Goal: Information Seeking & Learning: Learn about a topic

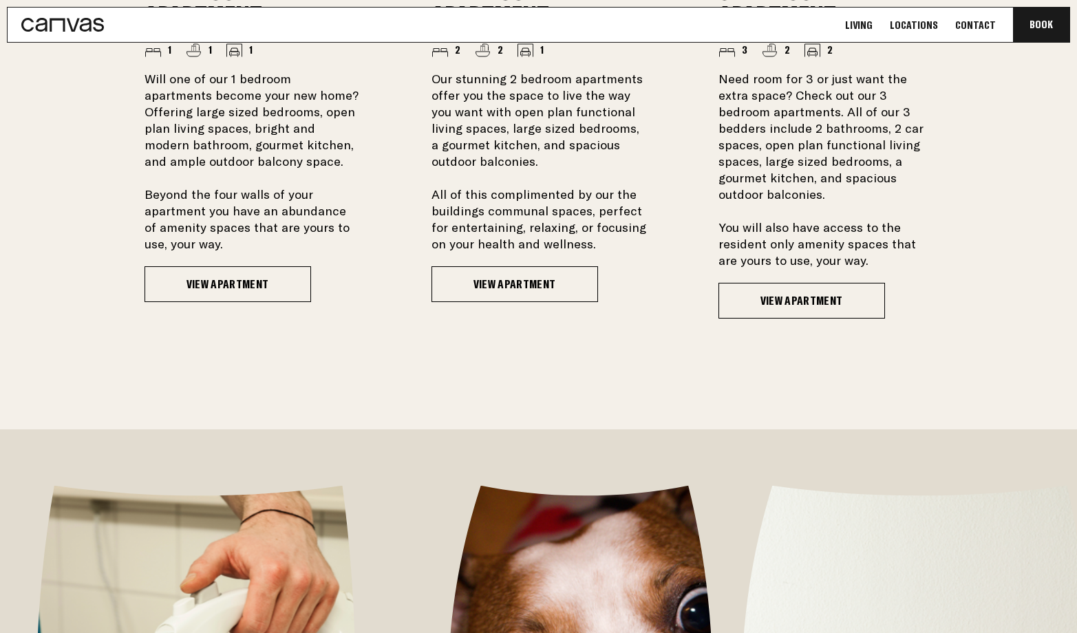
scroll to position [1347, 0]
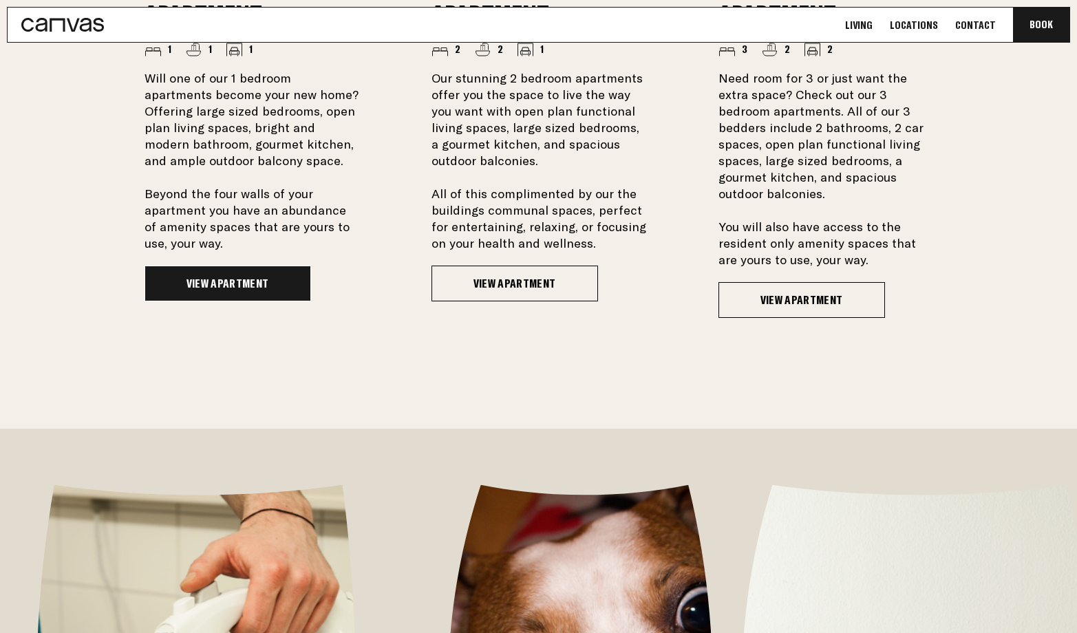
click at [185, 277] on link "View Apartment" at bounding box center [227, 284] width 167 height 36
click at [184, 272] on link "View Apartment" at bounding box center [227, 284] width 167 height 36
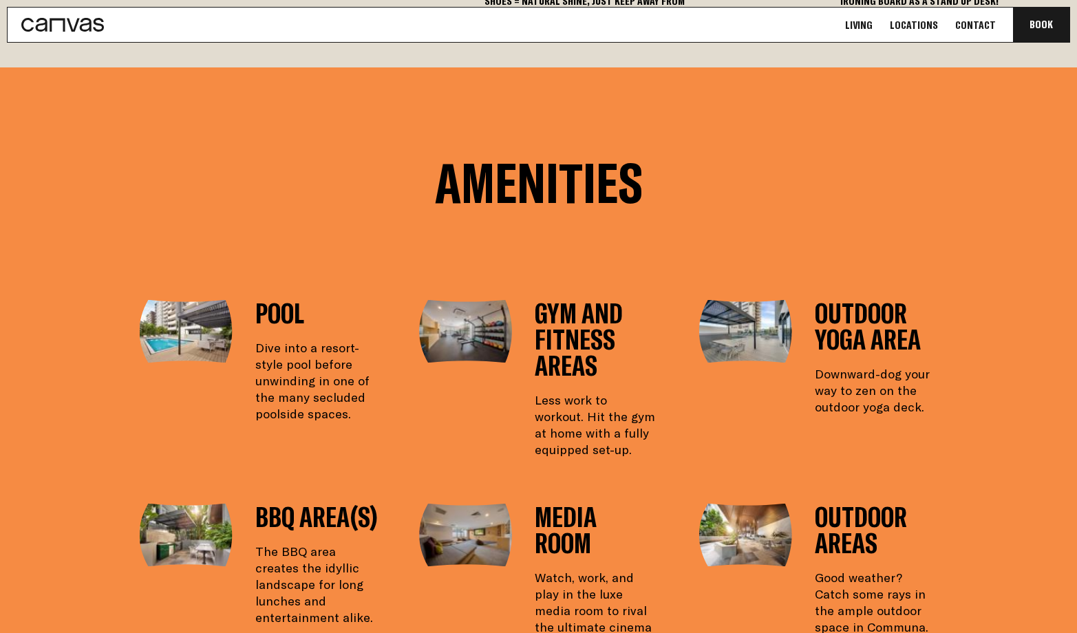
scroll to position [2507, 0]
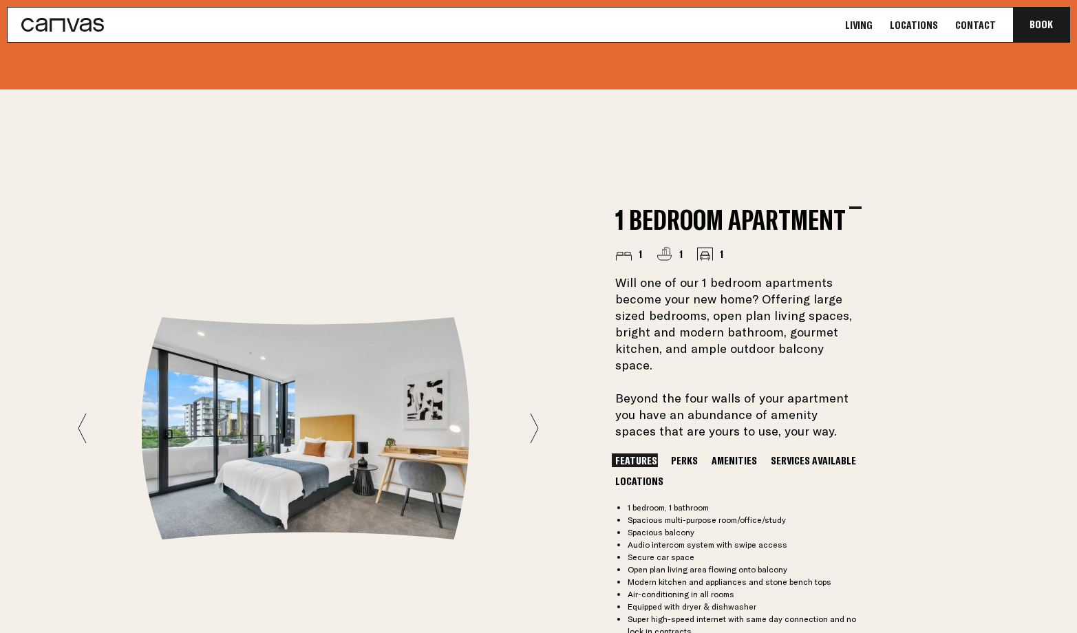
click at [272, 432] on img at bounding box center [308, 428] width 333 height 222
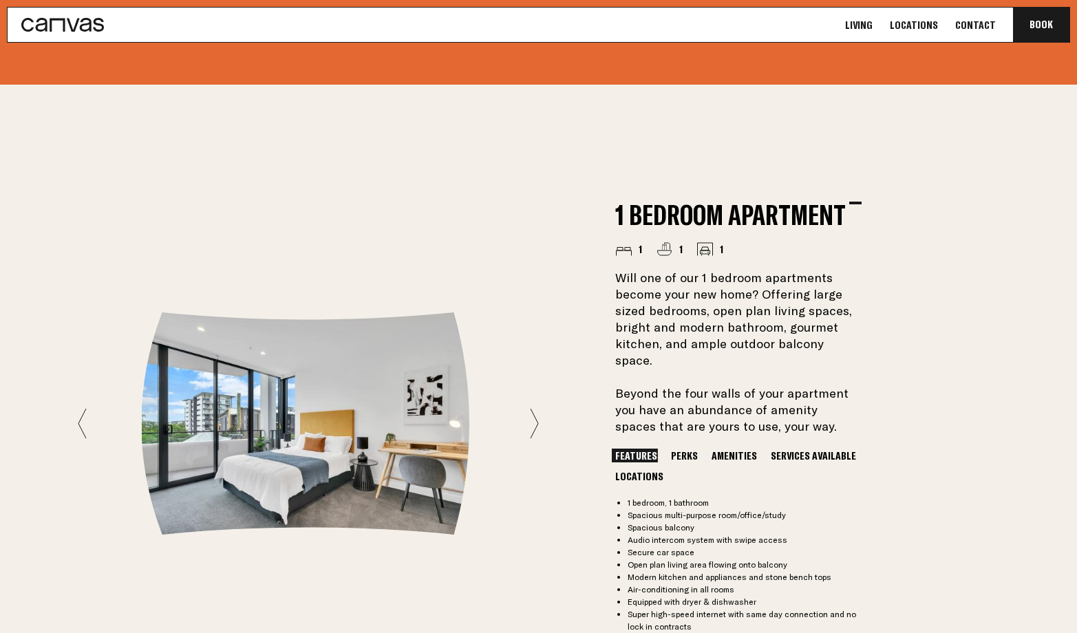
click at [272, 432] on img at bounding box center [308, 423] width 333 height 222
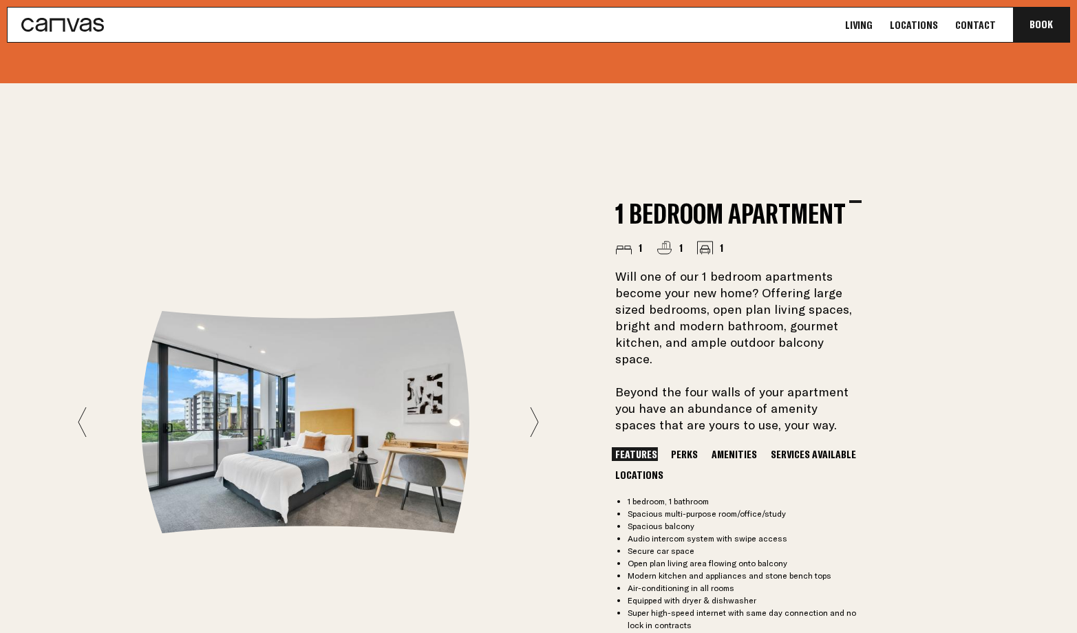
click at [534, 411] on icon at bounding box center [534, 422] width 9 height 31
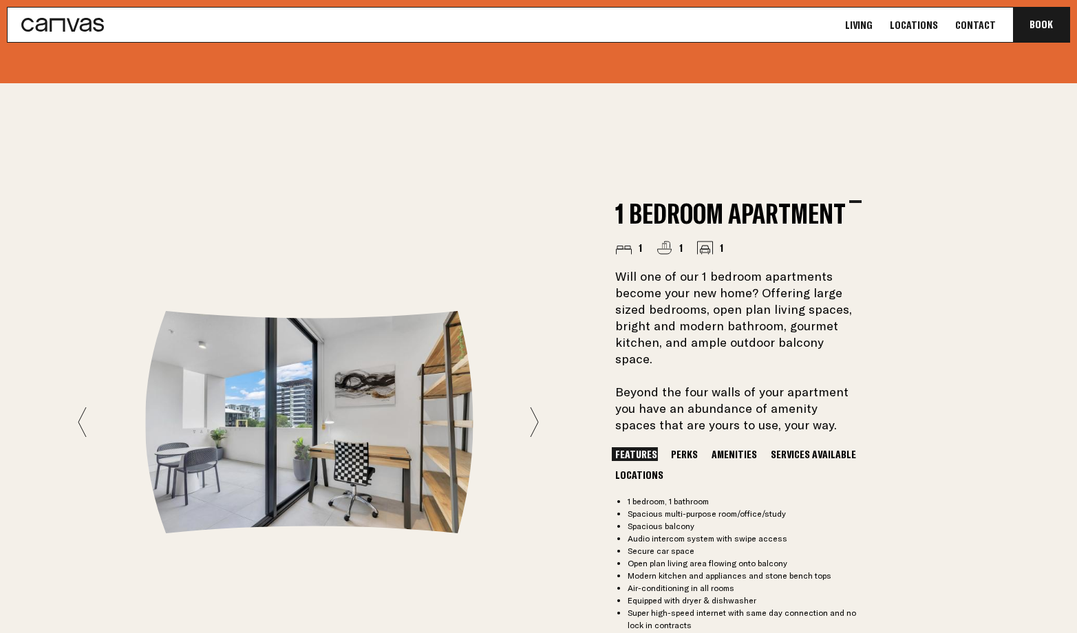
click at [535, 410] on icon at bounding box center [534, 422] width 9 height 31
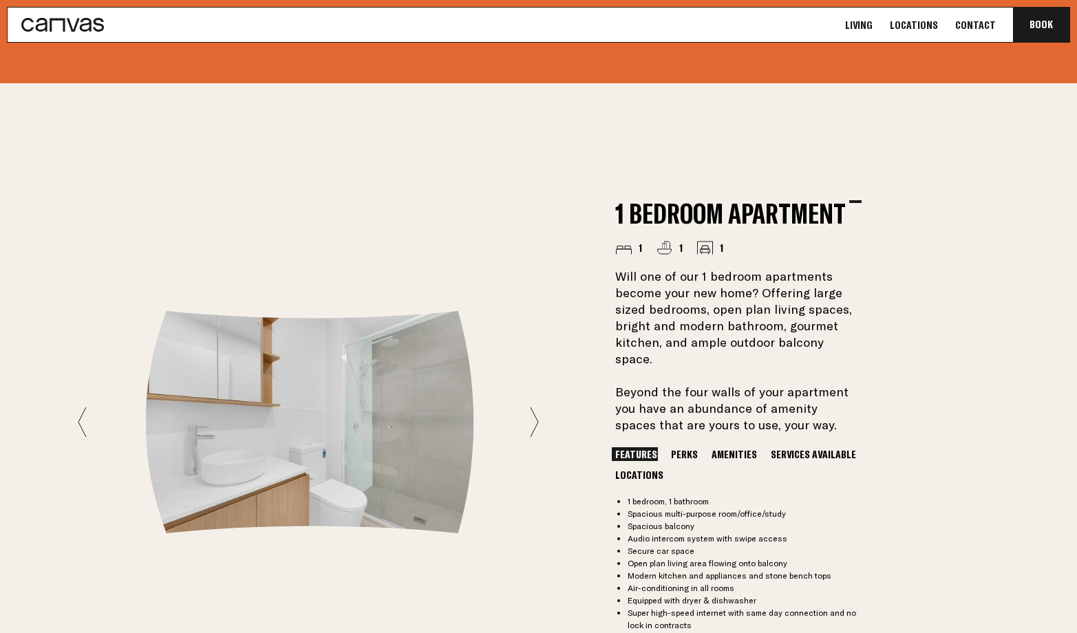
click at [535, 410] on icon at bounding box center [534, 422] width 9 height 31
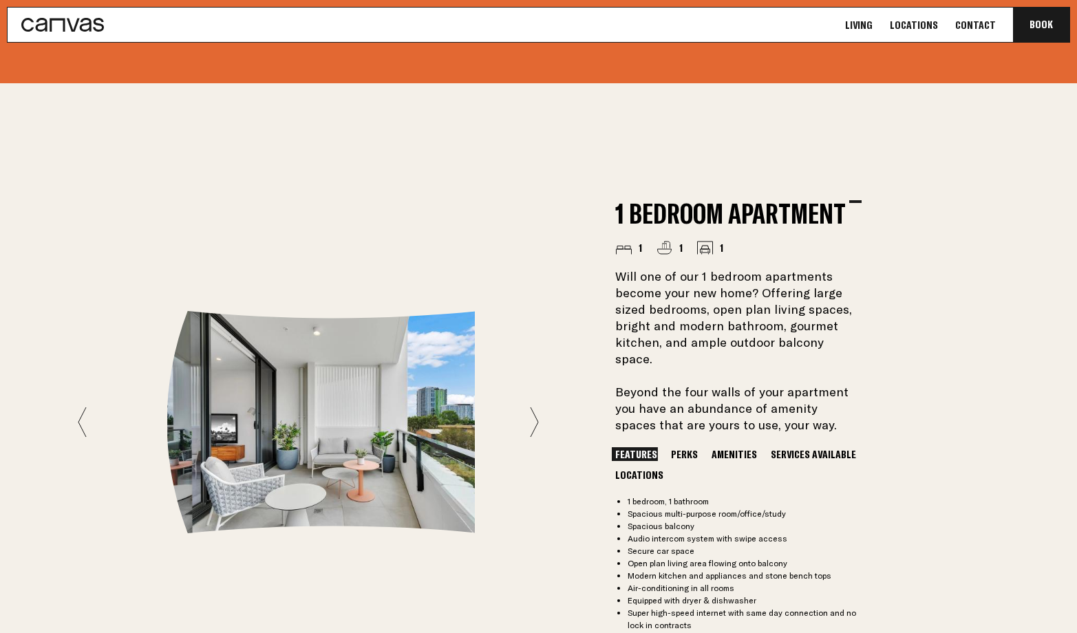
click at [535, 410] on icon at bounding box center [534, 422] width 9 height 31
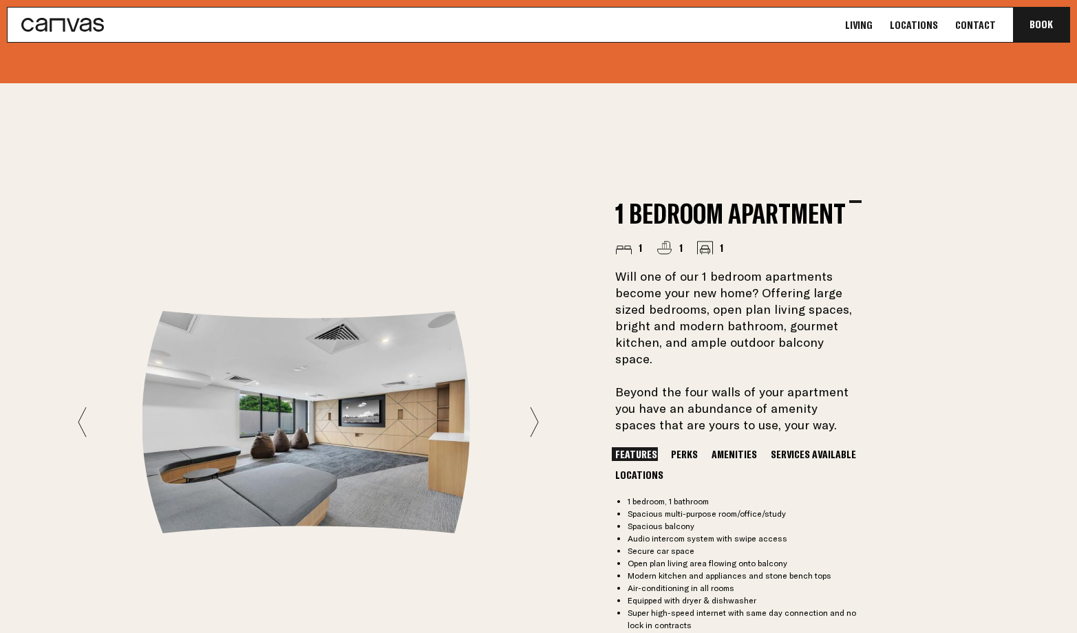
click at [535, 410] on icon at bounding box center [534, 422] width 9 height 31
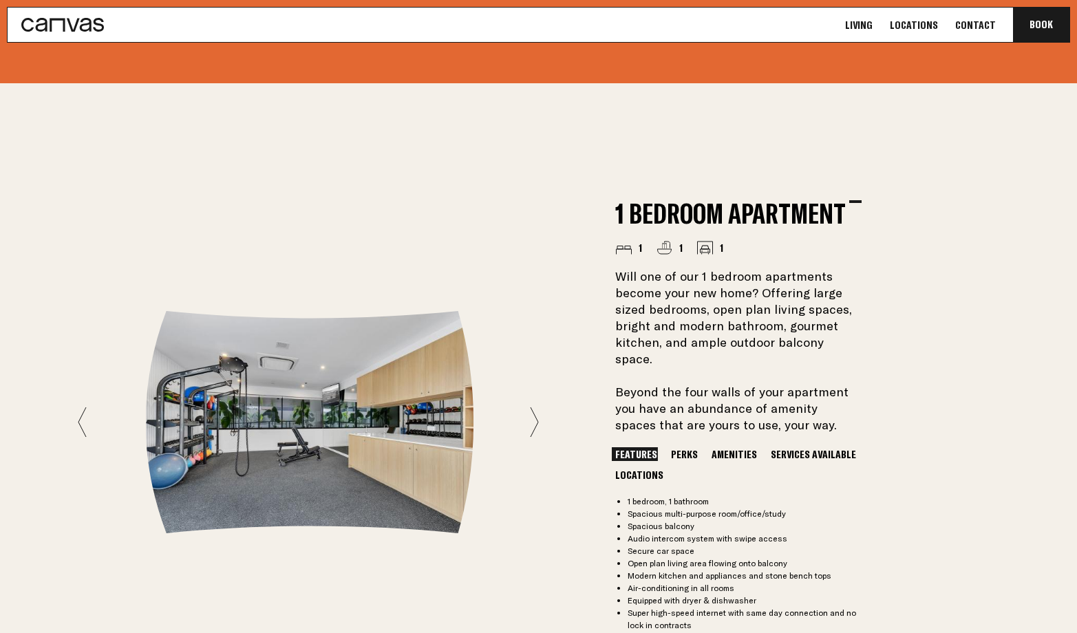
click at [535, 410] on icon at bounding box center [534, 422] width 9 height 31
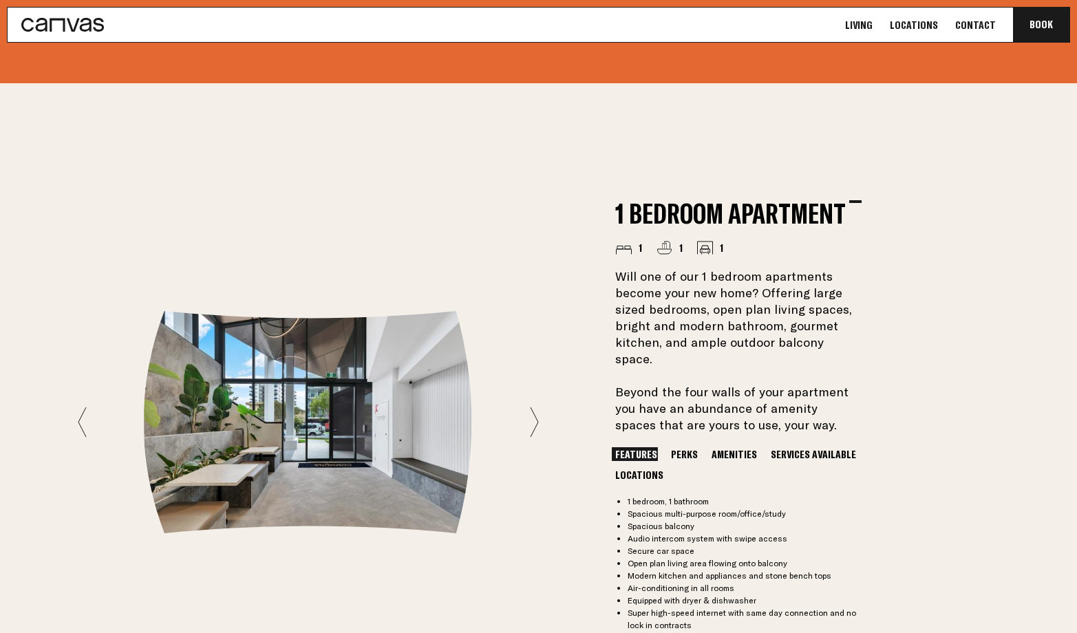
click at [535, 410] on icon at bounding box center [534, 422] width 9 height 31
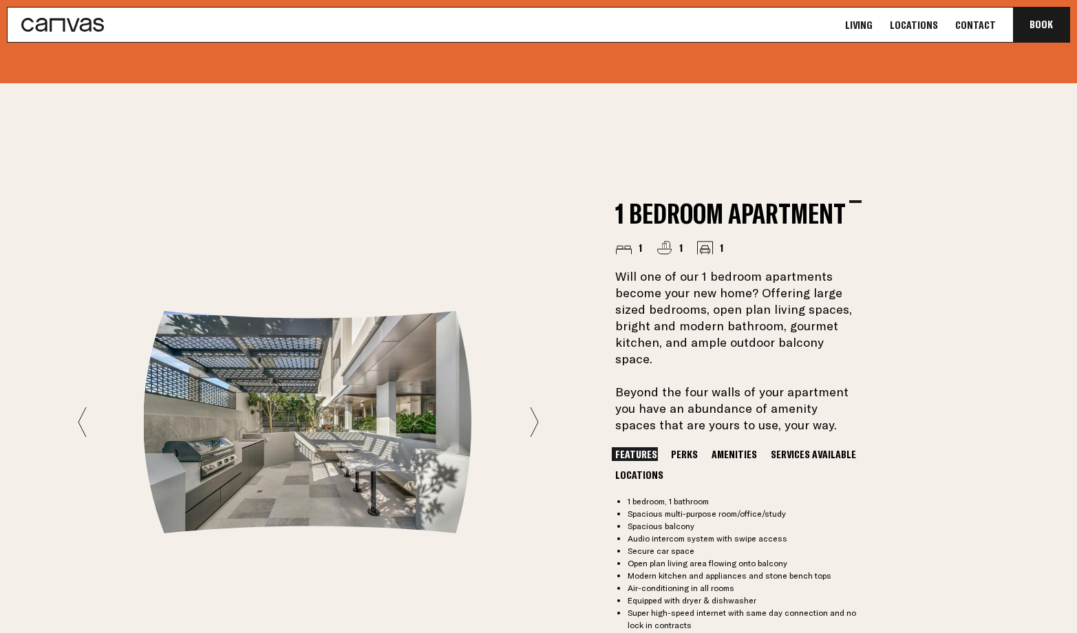
click at [535, 410] on icon at bounding box center [534, 422] width 9 height 31
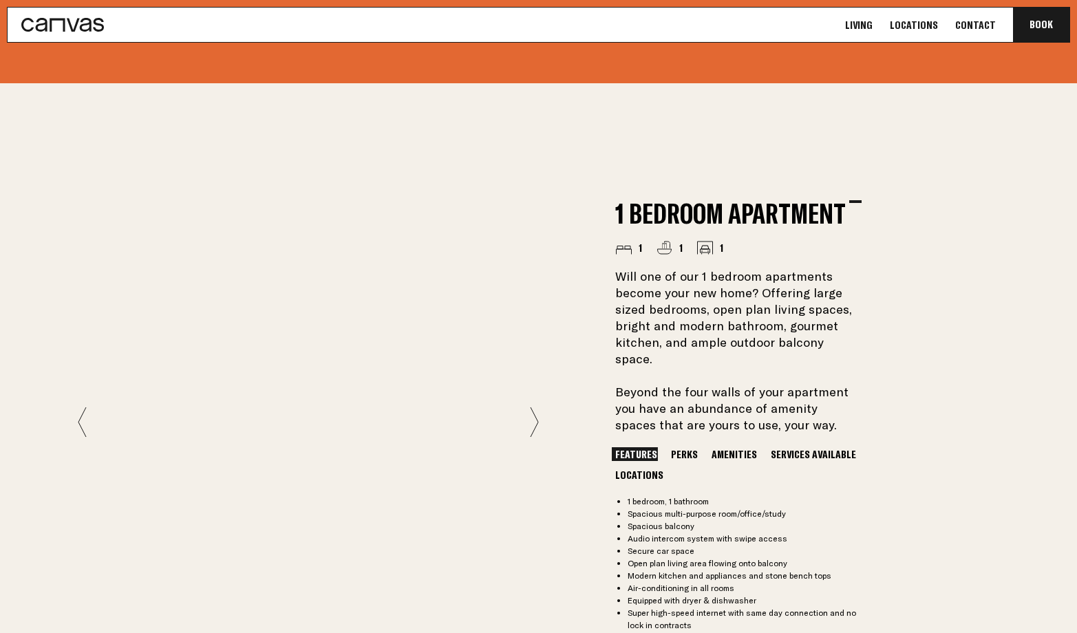
click at [535, 410] on icon at bounding box center [534, 422] width 9 height 31
click at [534, 410] on icon at bounding box center [534, 422] width 9 height 31
click at [79, 408] on icon at bounding box center [82, 422] width 9 height 31
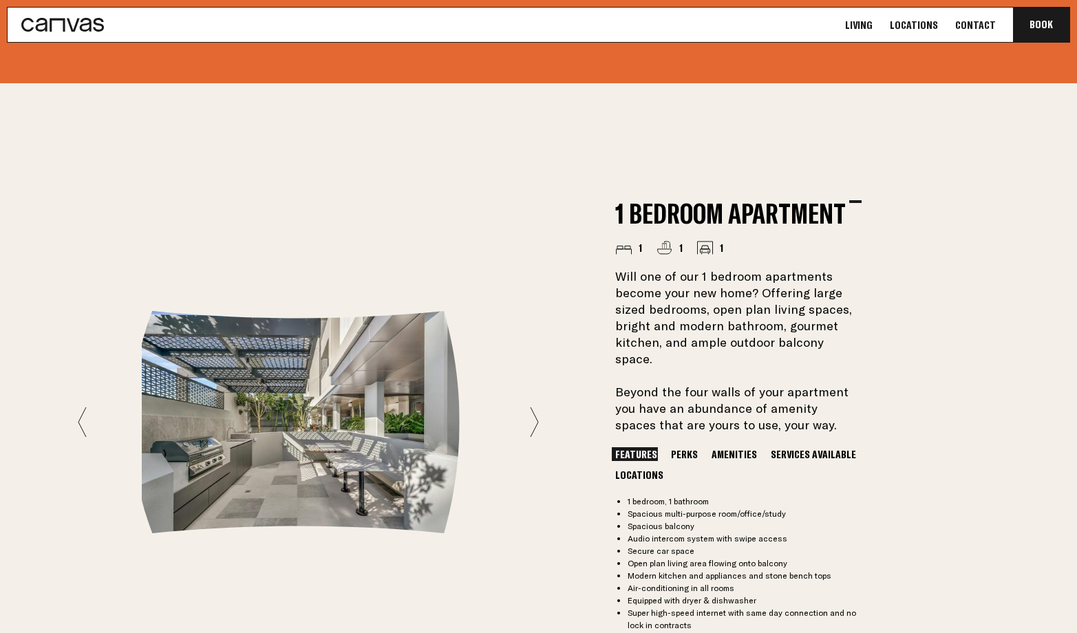
click at [79, 408] on icon at bounding box center [82, 422] width 9 height 31
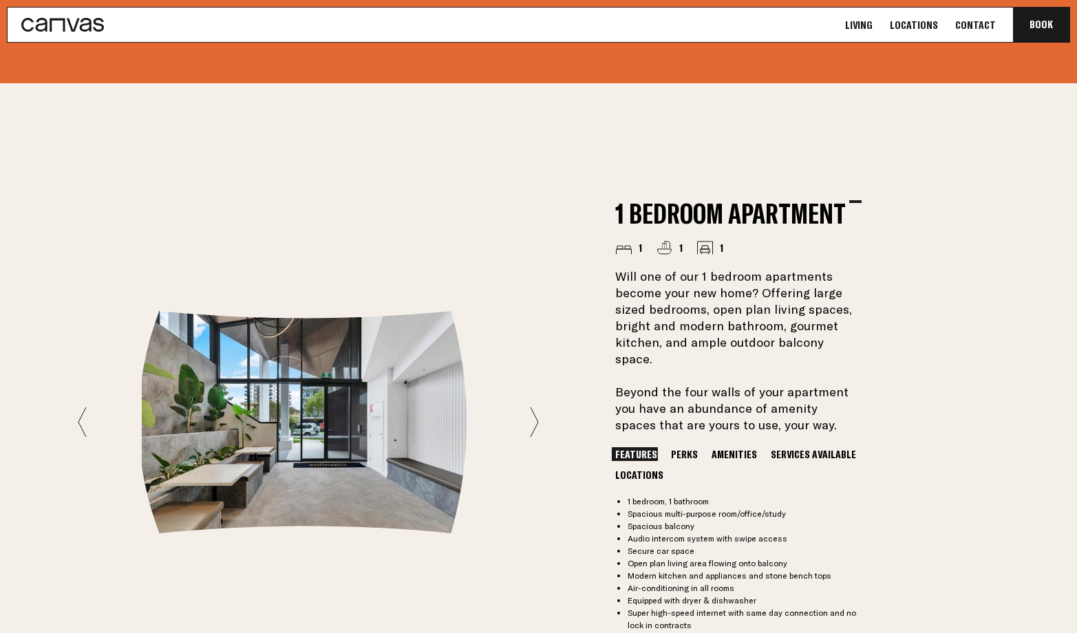
click at [79, 408] on icon at bounding box center [82, 422] width 9 height 31
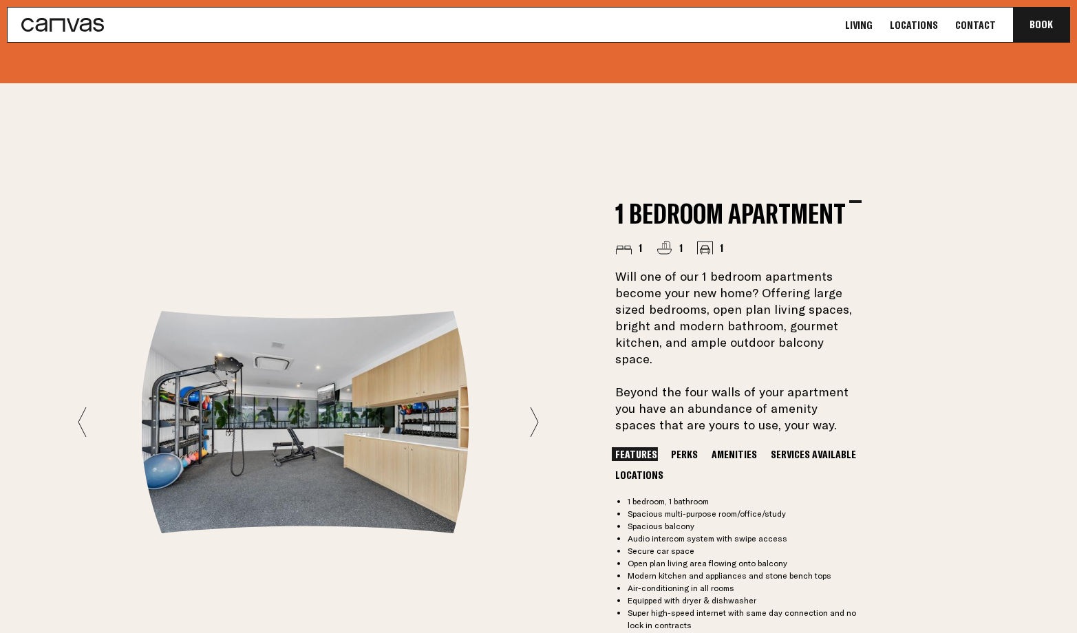
click at [79, 407] on icon at bounding box center [82, 422] width 9 height 31
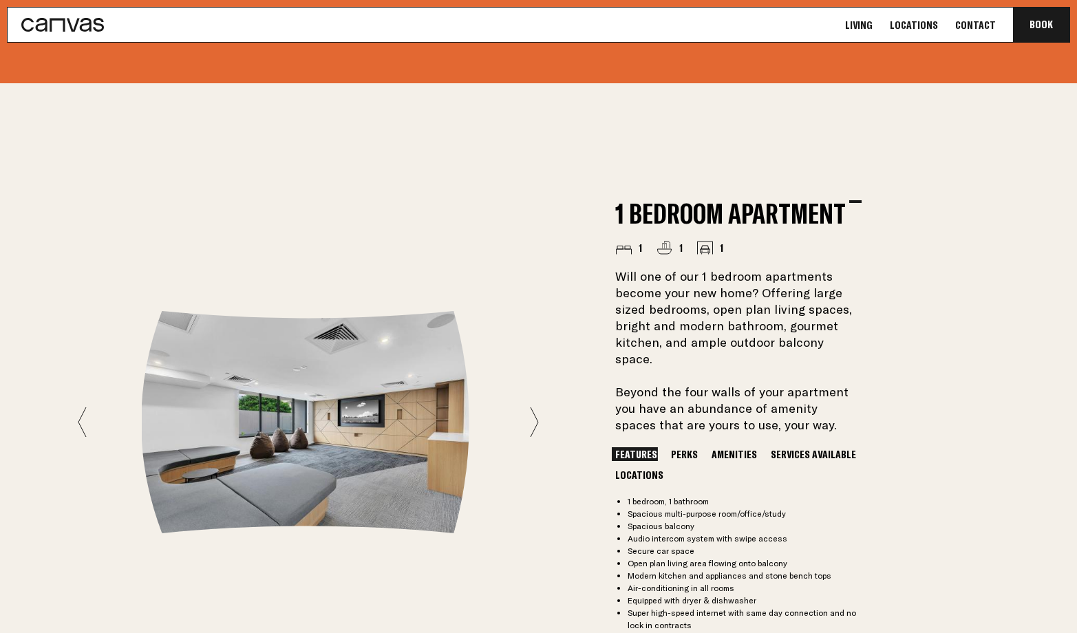
click at [80, 407] on icon at bounding box center [82, 422] width 9 height 31
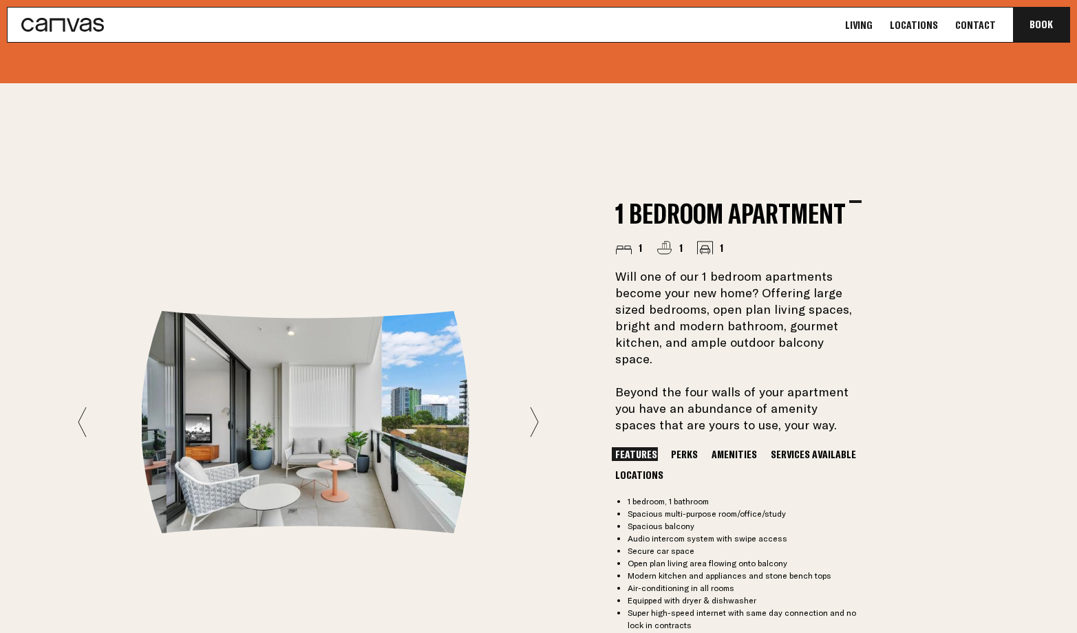
click at [94, 405] on div at bounding box center [308, 422] width 461 height 222
click at [87, 407] on div at bounding box center [308, 422] width 461 height 222
click at [79, 407] on icon at bounding box center [82, 422] width 9 height 31
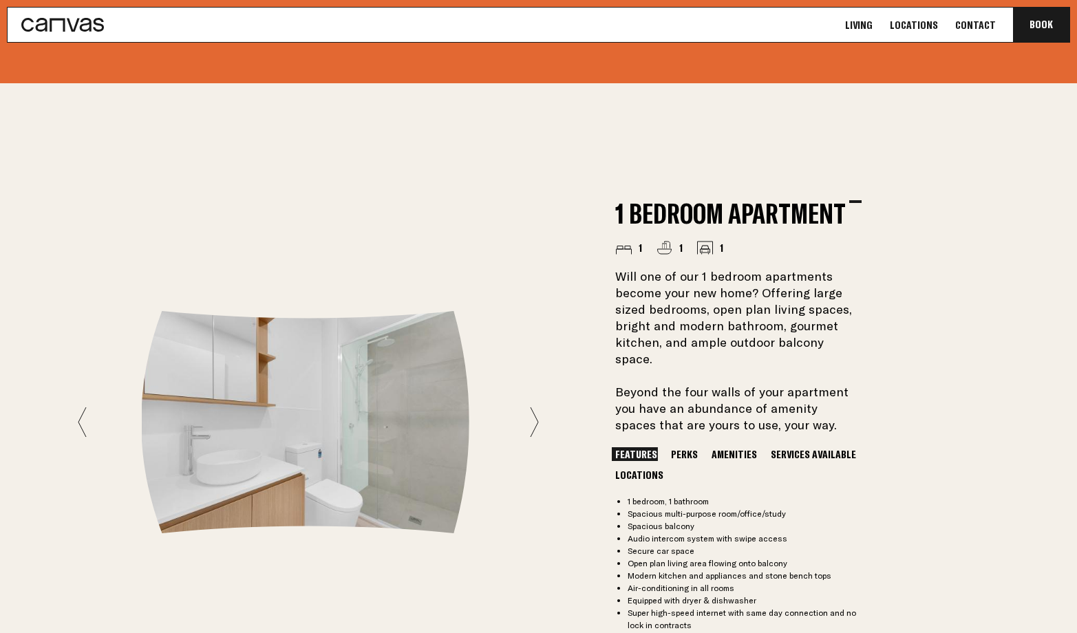
click at [78, 407] on icon at bounding box center [82, 422] width 9 height 31
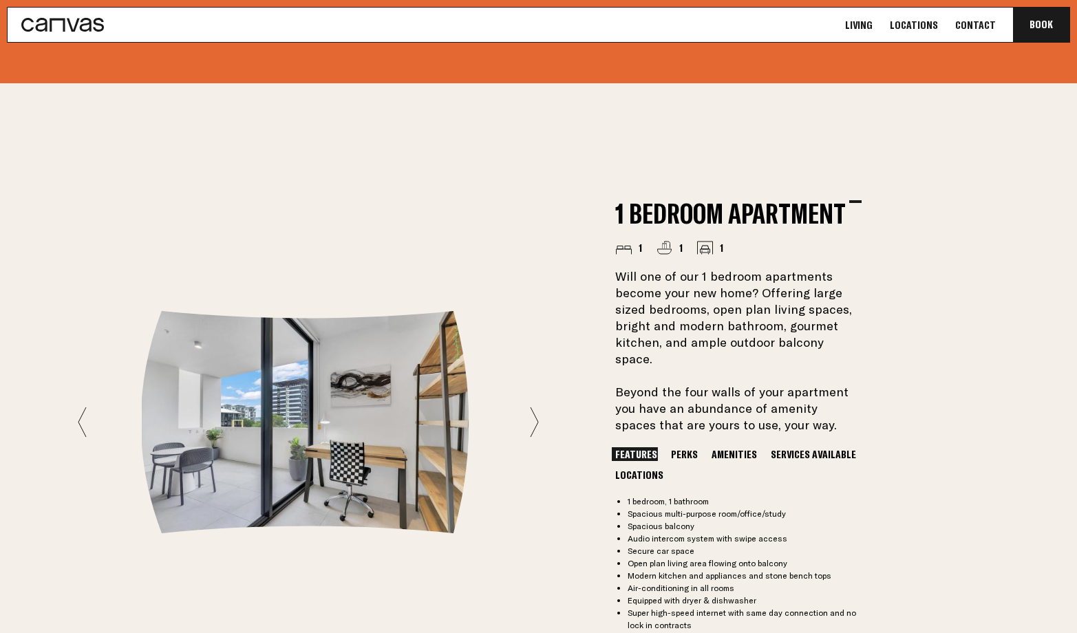
click at [79, 407] on icon at bounding box center [82, 422] width 9 height 31
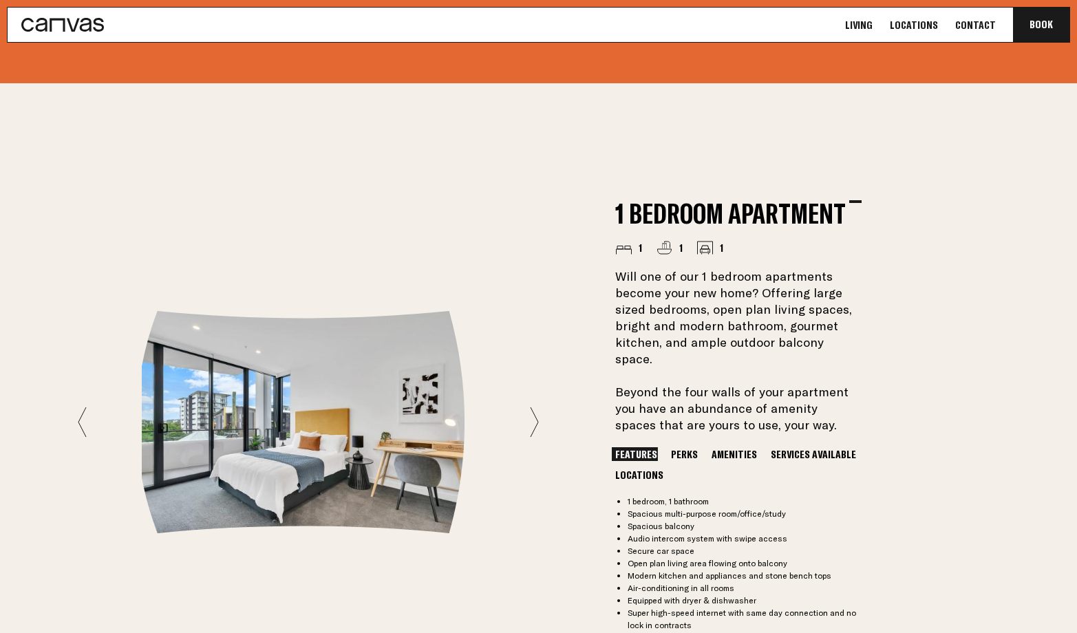
click at [80, 407] on icon at bounding box center [82, 422] width 9 height 31
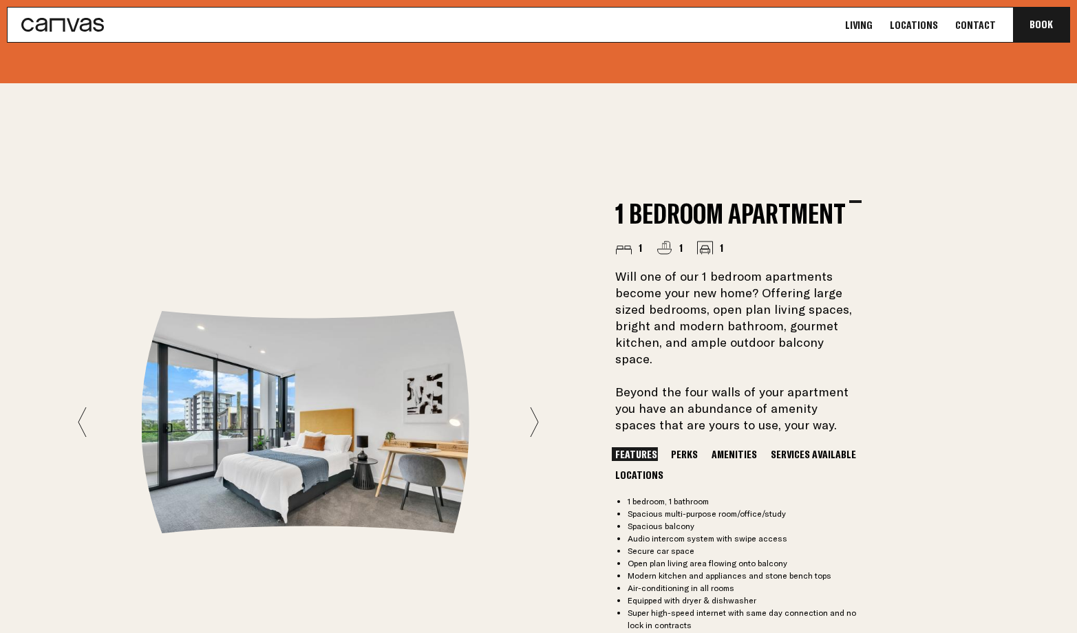
click at [504, 418] on div at bounding box center [308, 422] width 461 height 222
click at [516, 414] on div at bounding box center [308, 422] width 461 height 222
click at [526, 409] on div at bounding box center [308, 422] width 461 height 222
click at [530, 411] on icon at bounding box center [534, 422] width 9 height 31
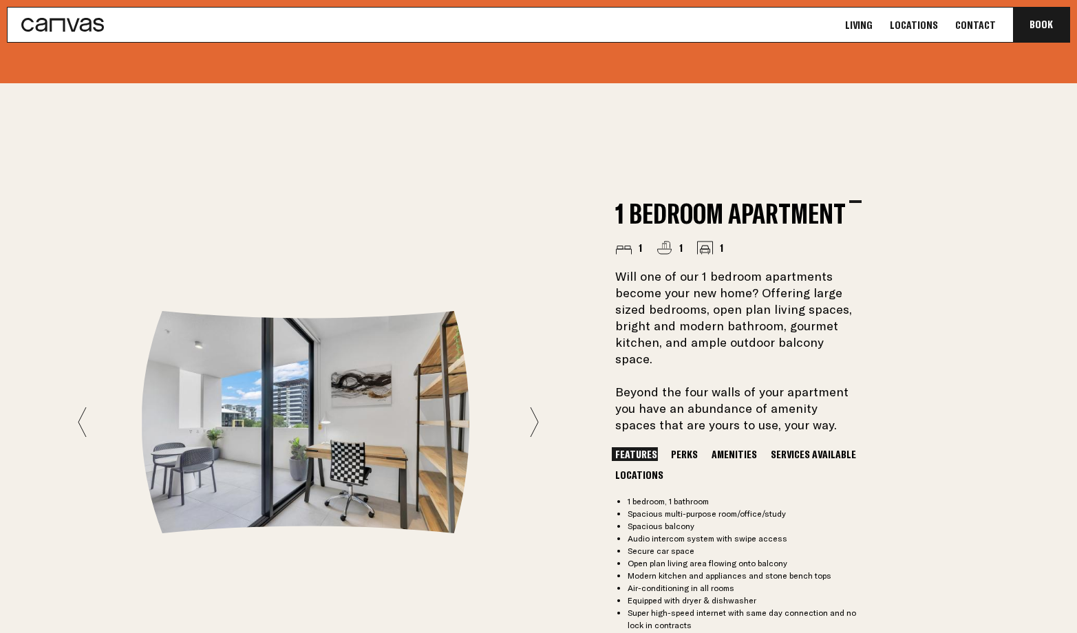
click at [530, 414] on button at bounding box center [534, 422] width 9 height 31
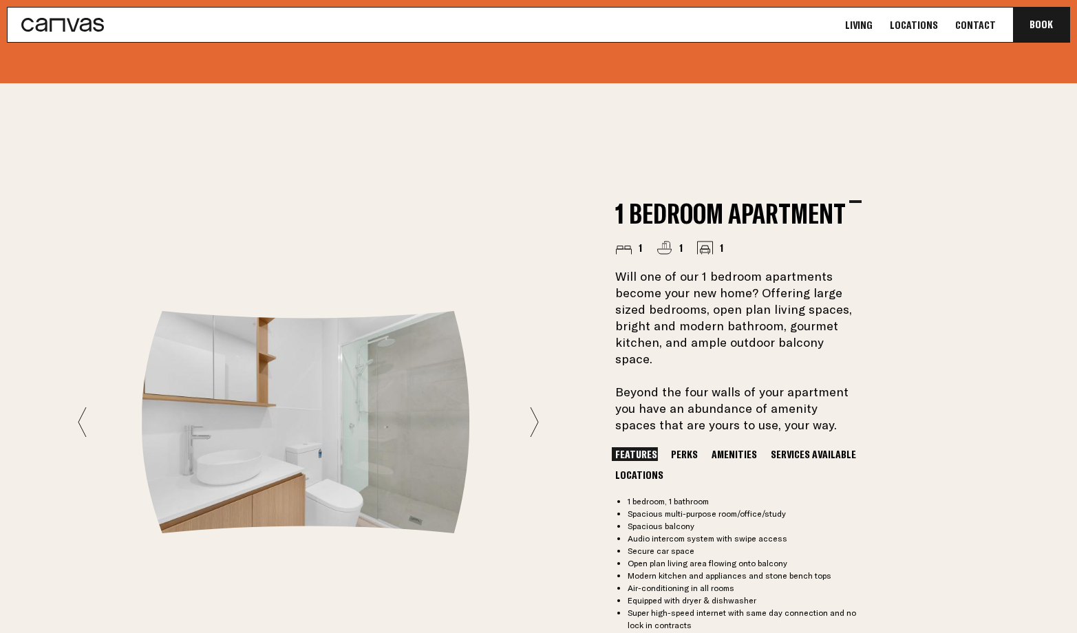
click at [530, 414] on button at bounding box center [534, 422] width 9 height 31
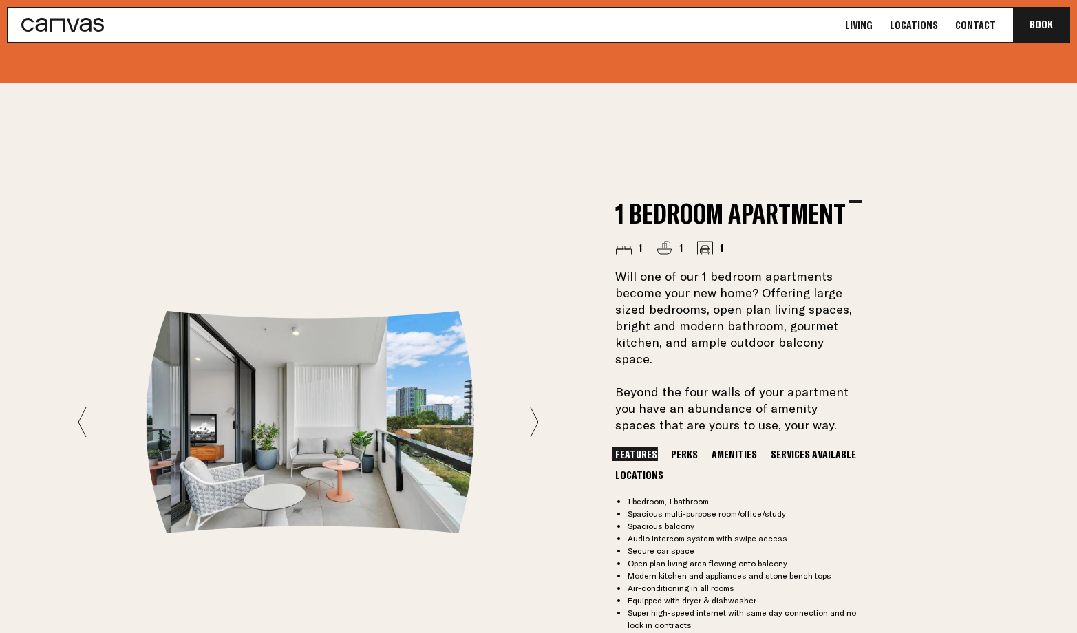
click at [530, 414] on button at bounding box center [534, 422] width 9 height 31
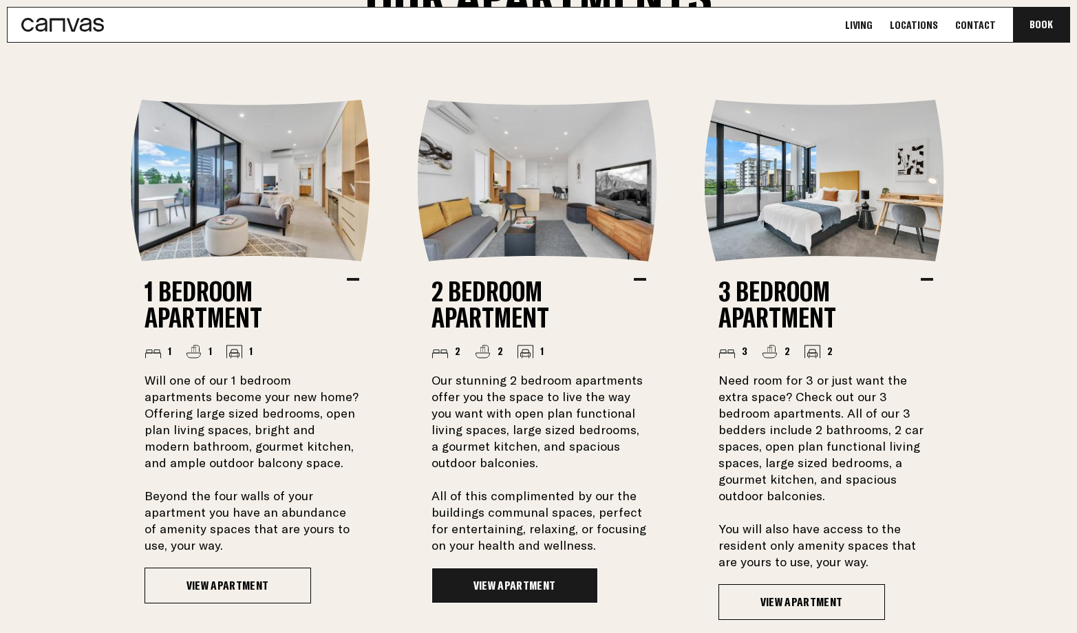
click at [506, 583] on link "View Apartment" at bounding box center [514, 586] width 167 height 36
click at [469, 586] on link "View Apartment" at bounding box center [514, 586] width 167 height 36
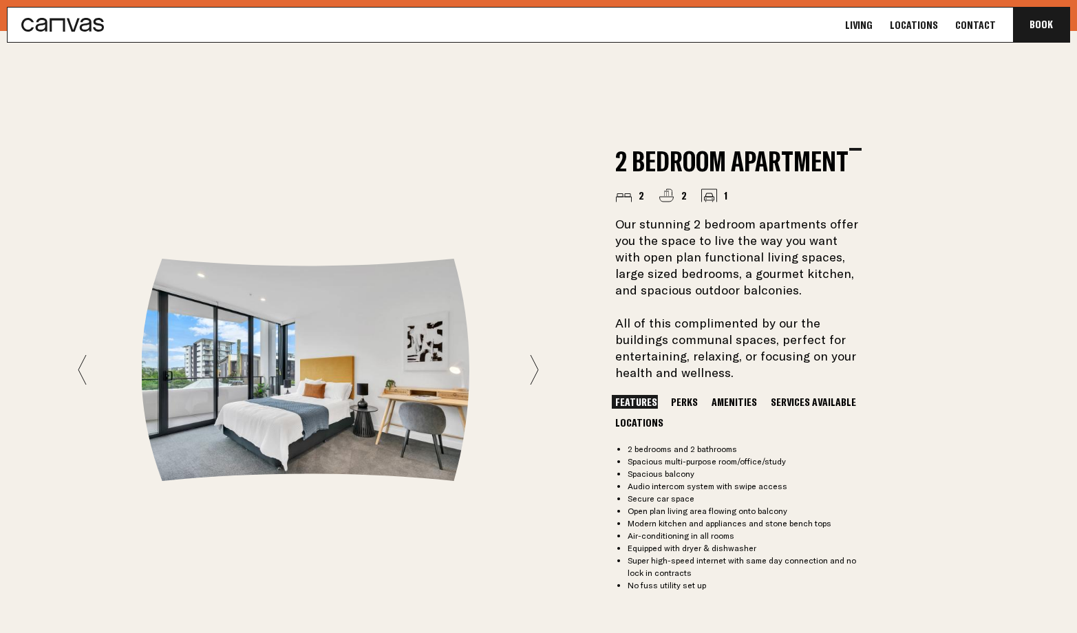
click at [671, 403] on button "Perks" at bounding box center [684, 402] width 34 height 14
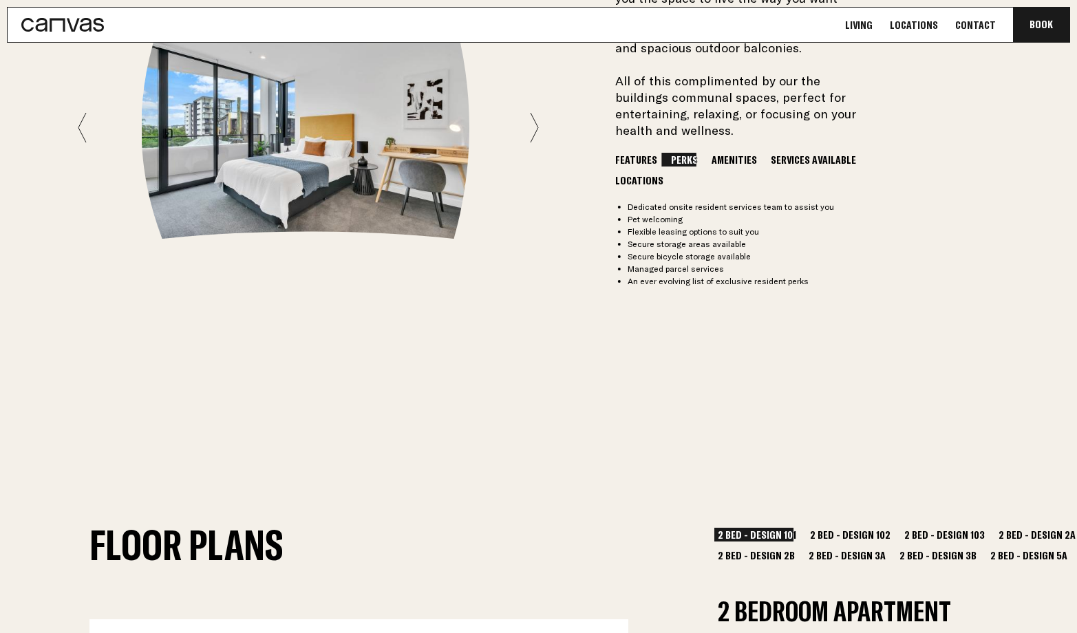
click at [537, 133] on icon at bounding box center [534, 127] width 9 height 31
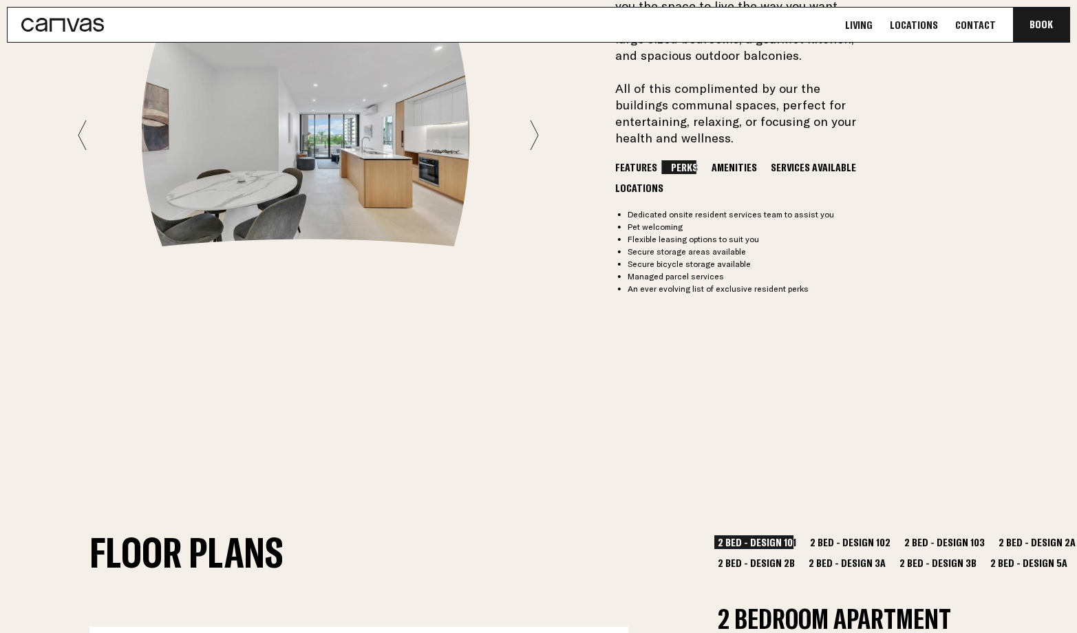
click at [540, 117] on div "2 Bedroom Apartment 2 2 1 Our stunning 2 bedroom apartments offer you the space…" at bounding box center [538, 135] width 991 height 678
click at [544, 122] on div "2 Bedroom Apartment 2 2 1 Our stunning 2 bedroom apartments offer you the space…" at bounding box center [538, 135] width 991 height 678
click at [537, 130] on icon at bounding box center [534, 135] width 9 height 31
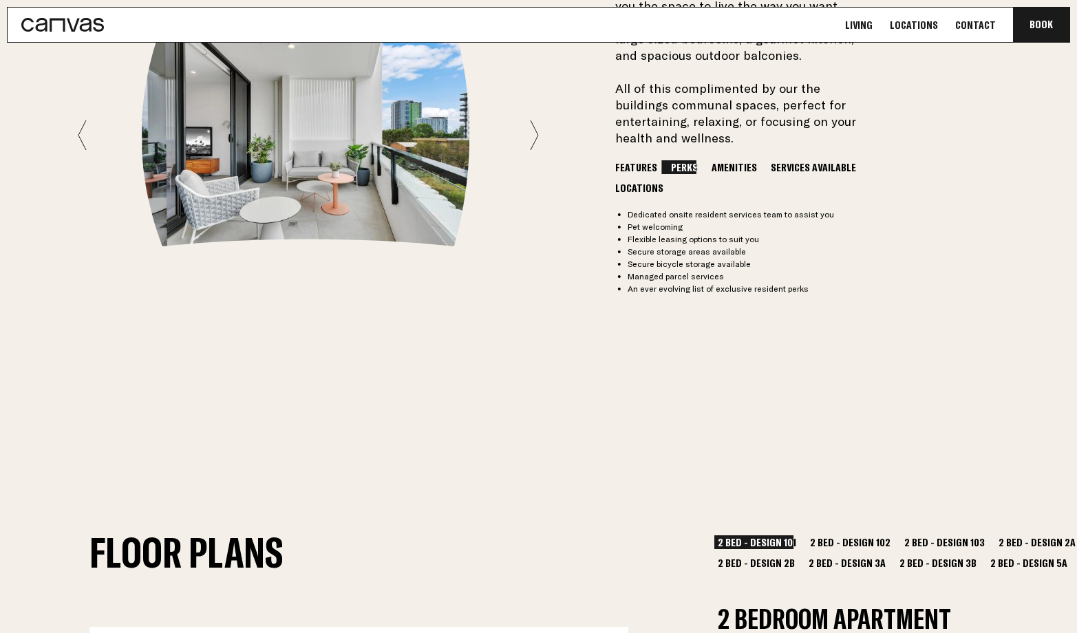
click at [535, 128] on icon at bounding box center [534, 135] width 9 height 31
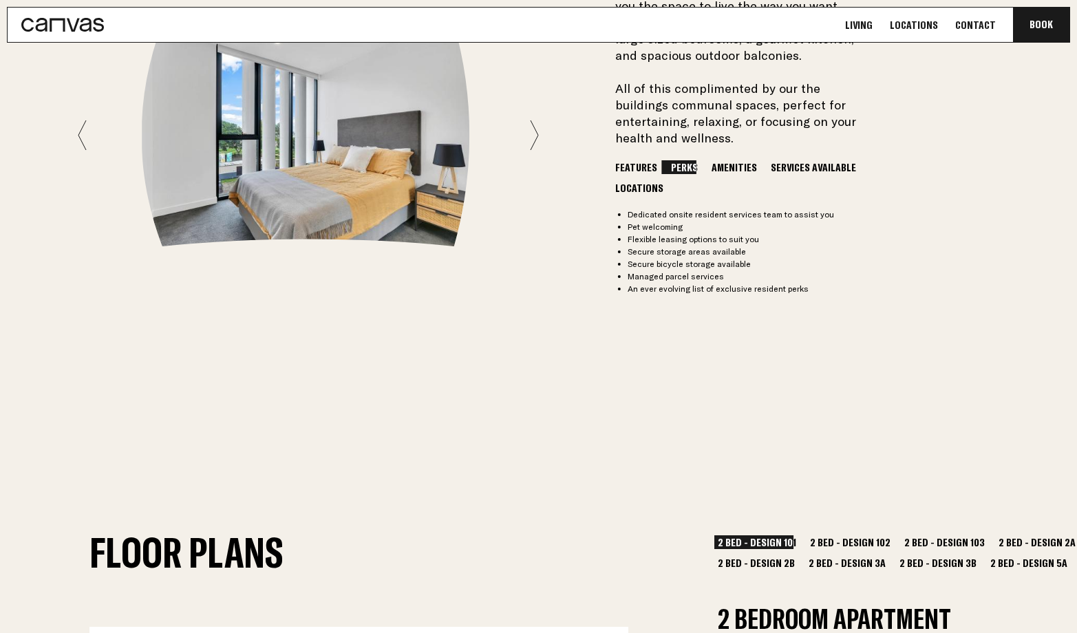
click at [536, 127] on icon at bounding box center [534, 135] width 9 height 31
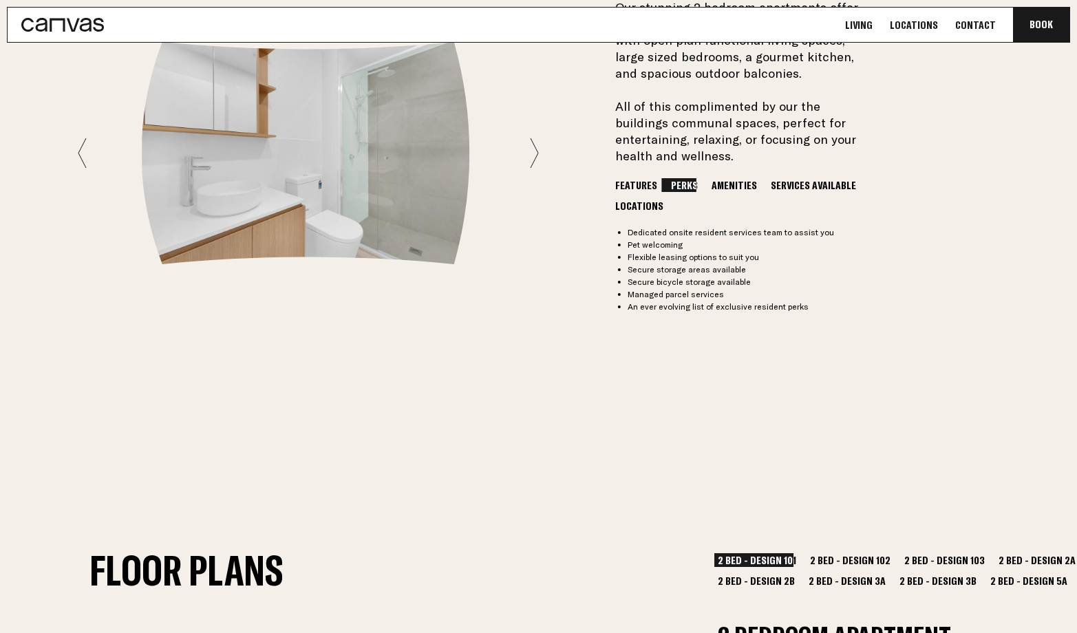
click at [530, 137] on div at bounding box center [308, 153] width 461 height 222
click at [536, 148] on icon at bounding box center [534, 153] width 9 height 31
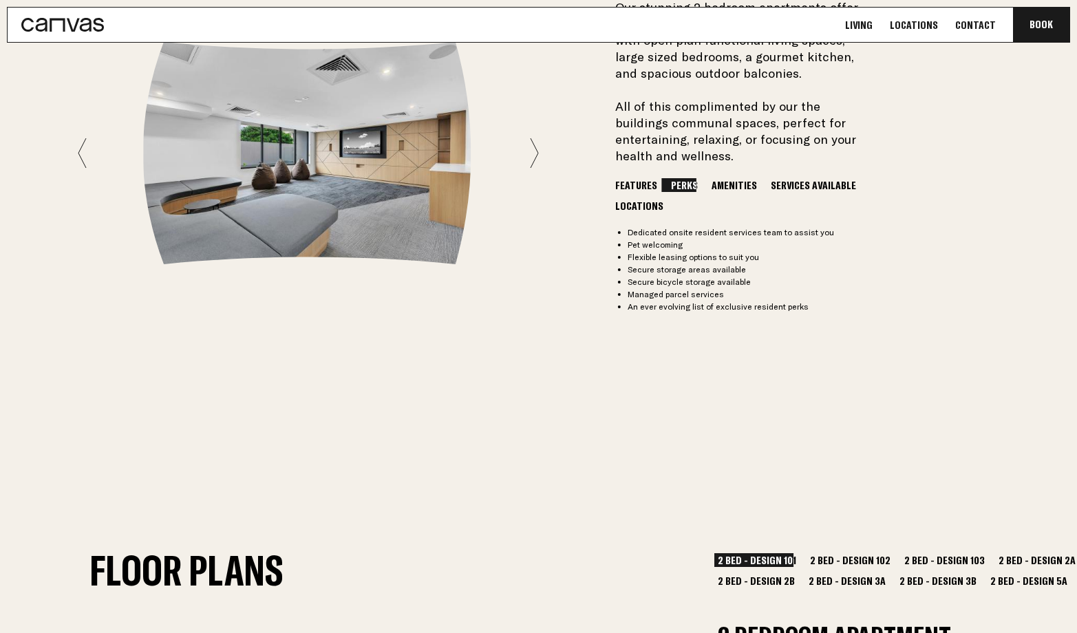
click at [536, 149] on icon at bounding box center [534, 153] width 9 height 31
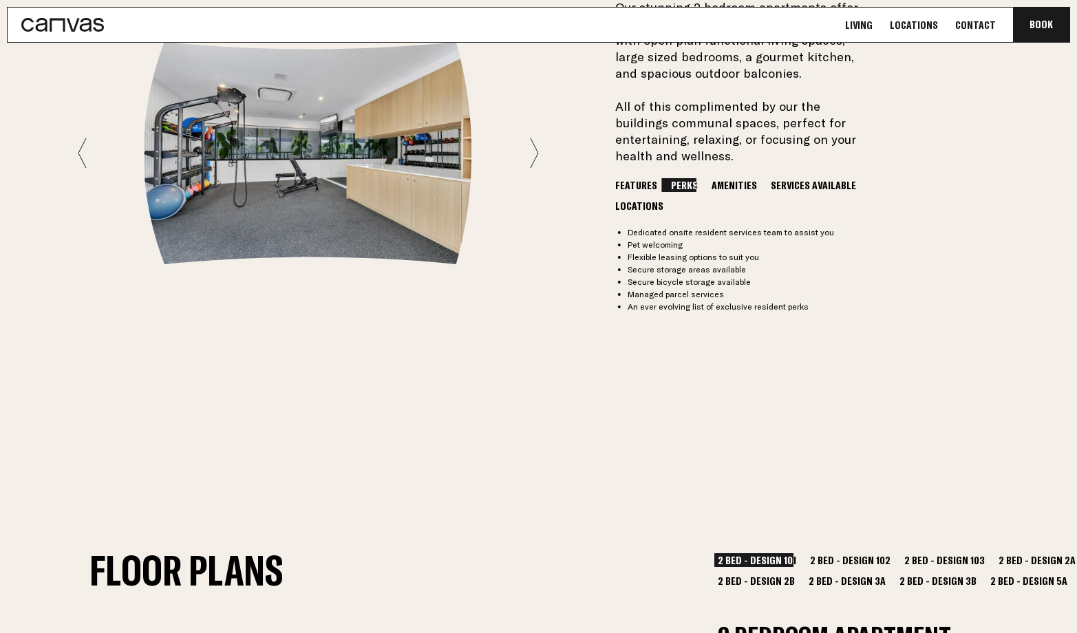
click at [536, 149] on icon at bounding box center [534, 153] width 9 height 31
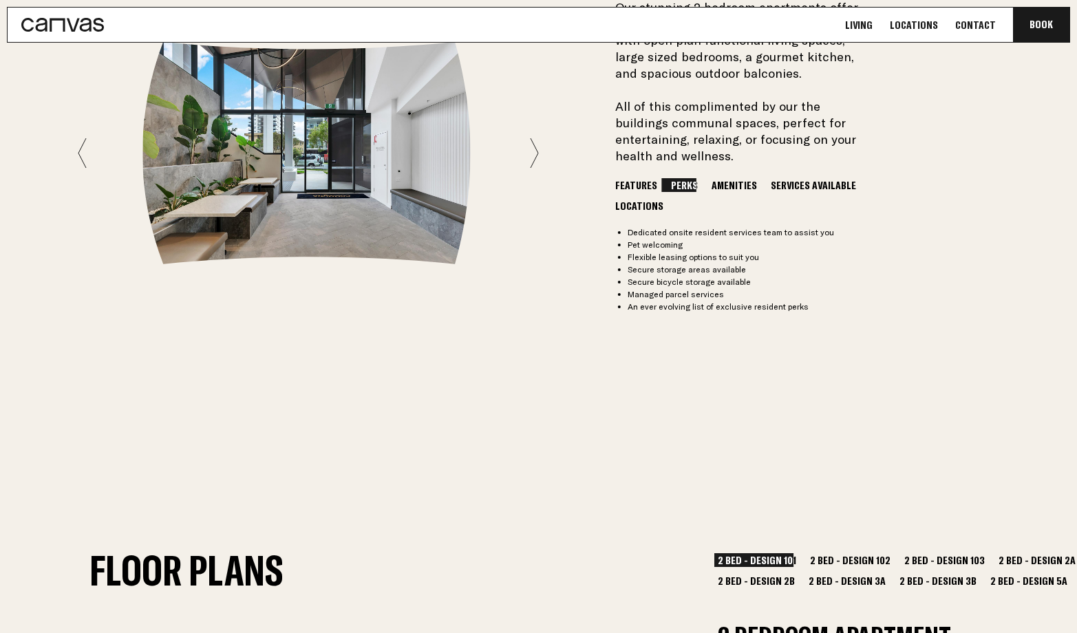
click at [536, 149] on icon at bounding box center [534, 153] width 9 height 31
click at [535, 149] on icon at bounding box center [534, 153] width 9 height 31
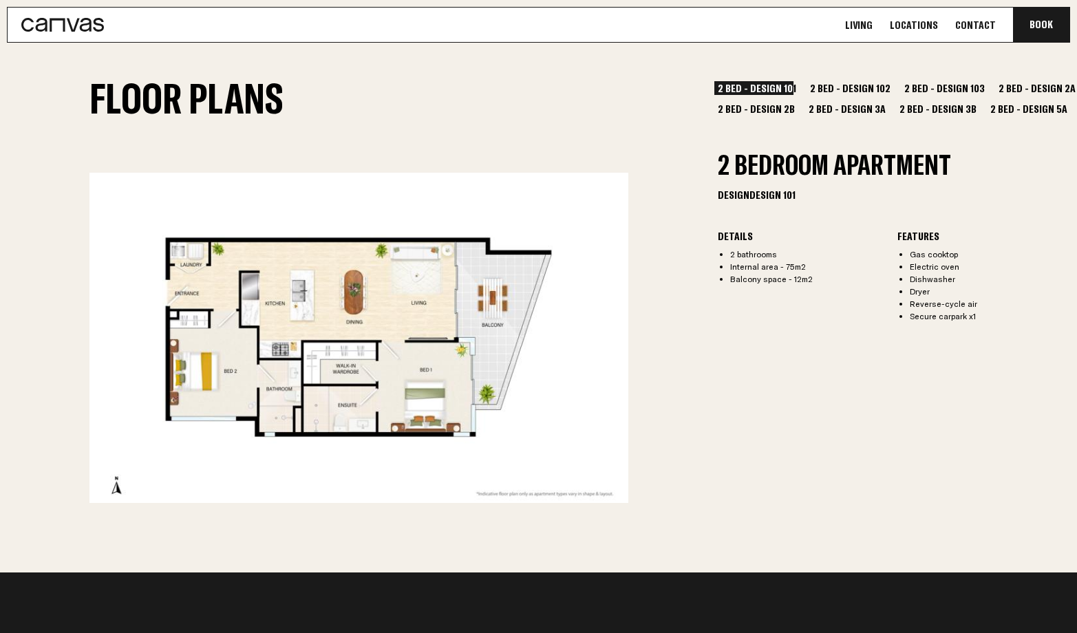
click at [860, 87] on button "2 Bed - Design 102" at bounding box center [849, 88] width 87 height 14
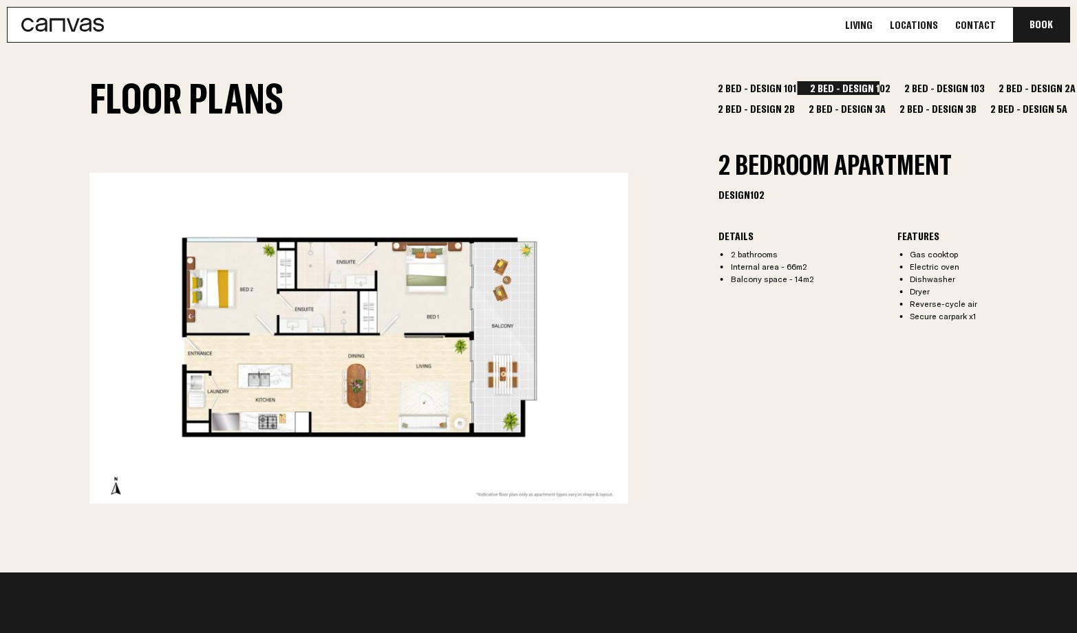
click at [906, 88] on button "2 Bed - Design 103" at bounding box center [944, 88] width 87 height 14
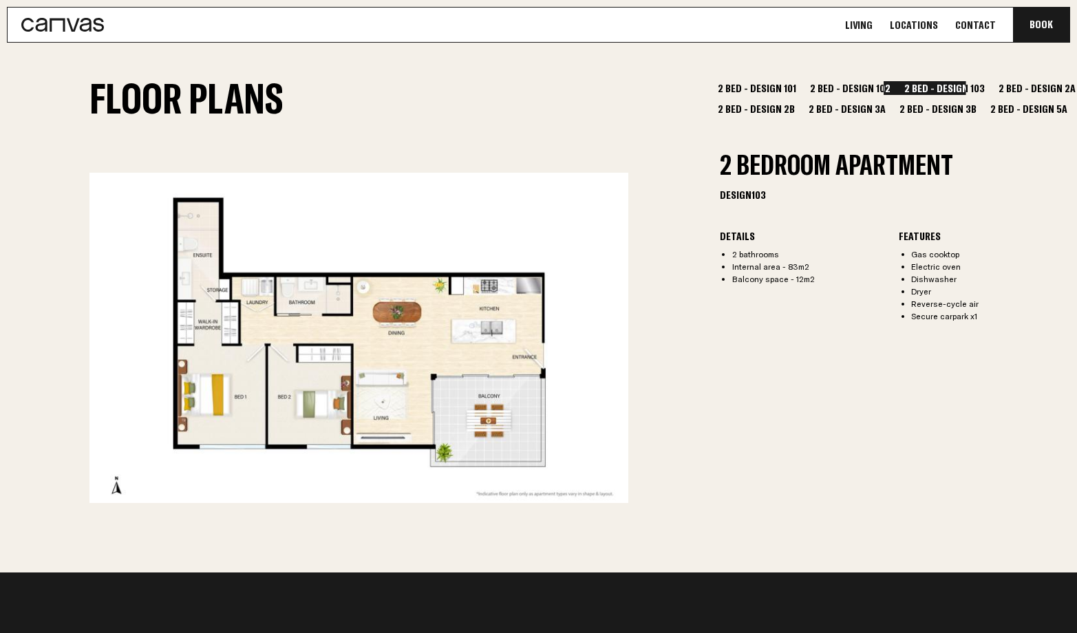
click at [860, 83] on button "2 Bed - Design 102" at bounding box center [849, 88] width 87 height 14
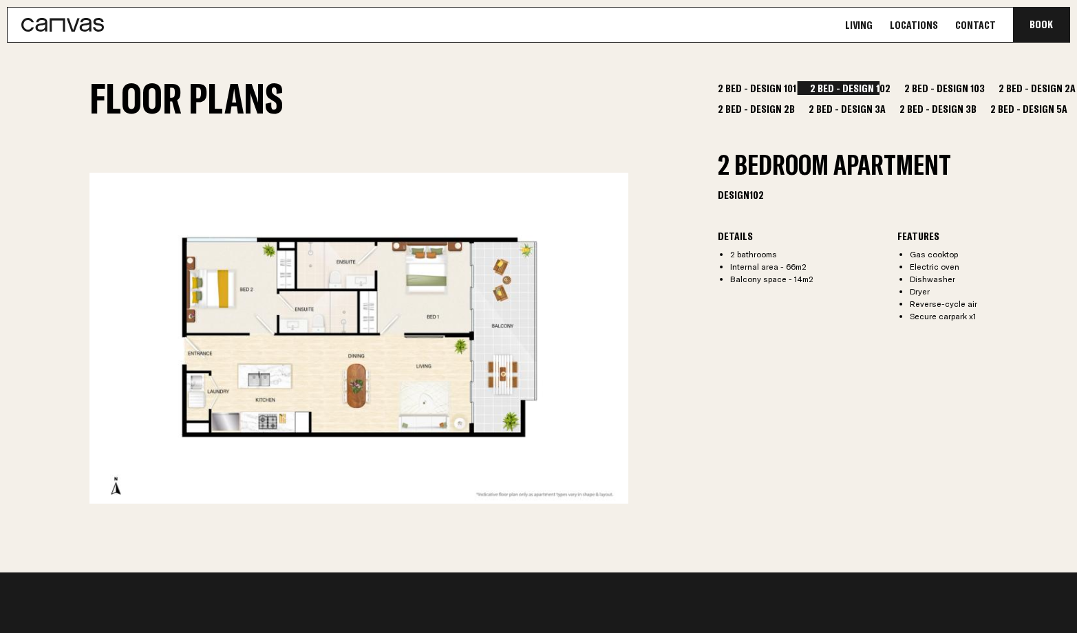
click at [898, 80] on section "Floor Plans 2 Bed - Design 101 2 Bed - Design 102 2 Bed - Design 103 2 Bed - De…" at bounding box center [538, 296] width 1077 height 553
click at [923, 93] on button "2 Bed - Design 103" at bounding box center [944, 88] width 87 height 14
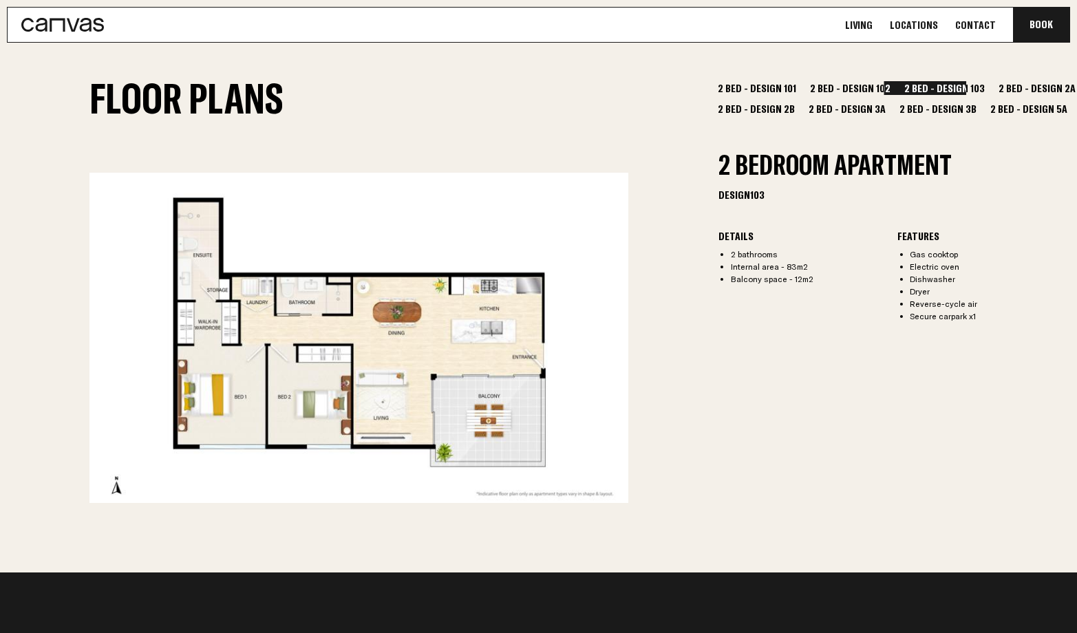
click at [844, 86] on button "2 Bed - Design 102" at bounding box center [849, 88] width 87 height 14
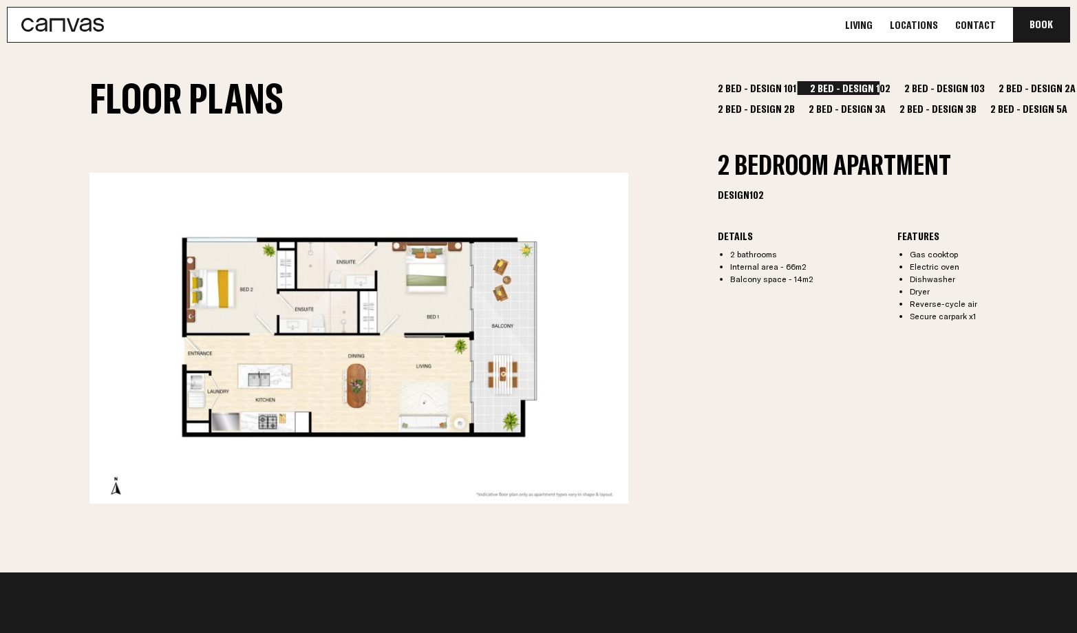
click at [910, 89] on button "2 Bed - Design 103" at bounding box center [944, 88] width 87 height 14
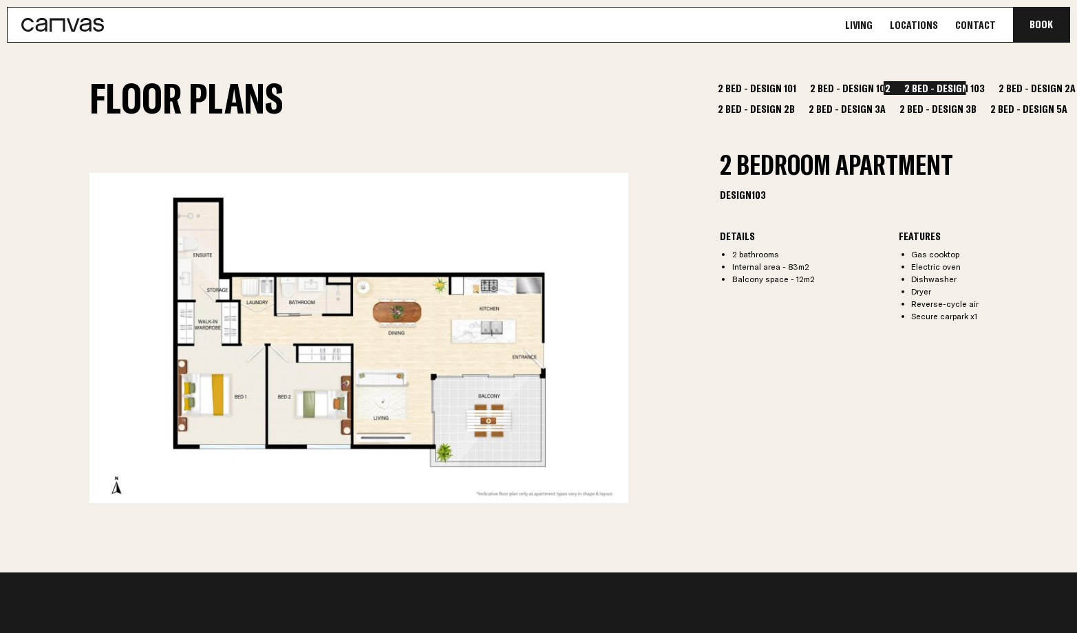
click at [995, 85] on button "2 Bed - Design 2A" at bounding box center [1037, 88] width 84 height 14
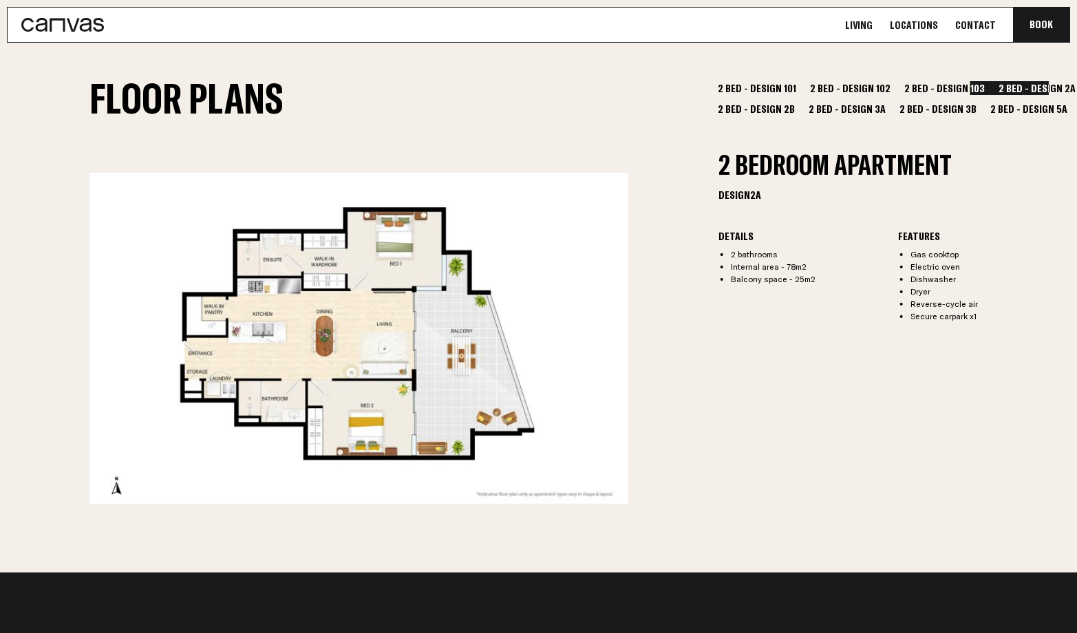
click at [981, 118] on div "2 Bed - Design 101 2 Bed - Design 102 2 Bed - Design 103 2 Bed - Design 2A 2 Be…" at bounding box center [897, 292] width 359 height 422
click at [987, 112] on button "2 Bed - Design 5A" at bounding box center [1029, 109] width 84 height 14
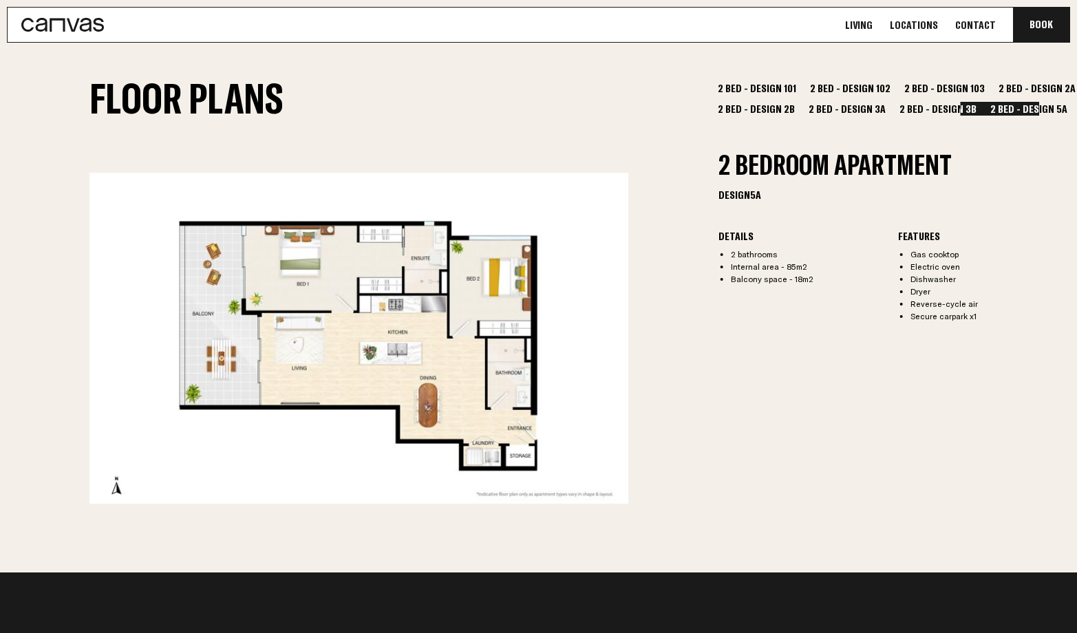
click at [911, 110] on button "2 Bed - Design 3B" at bounding box center [938, 109] width 84 height 14
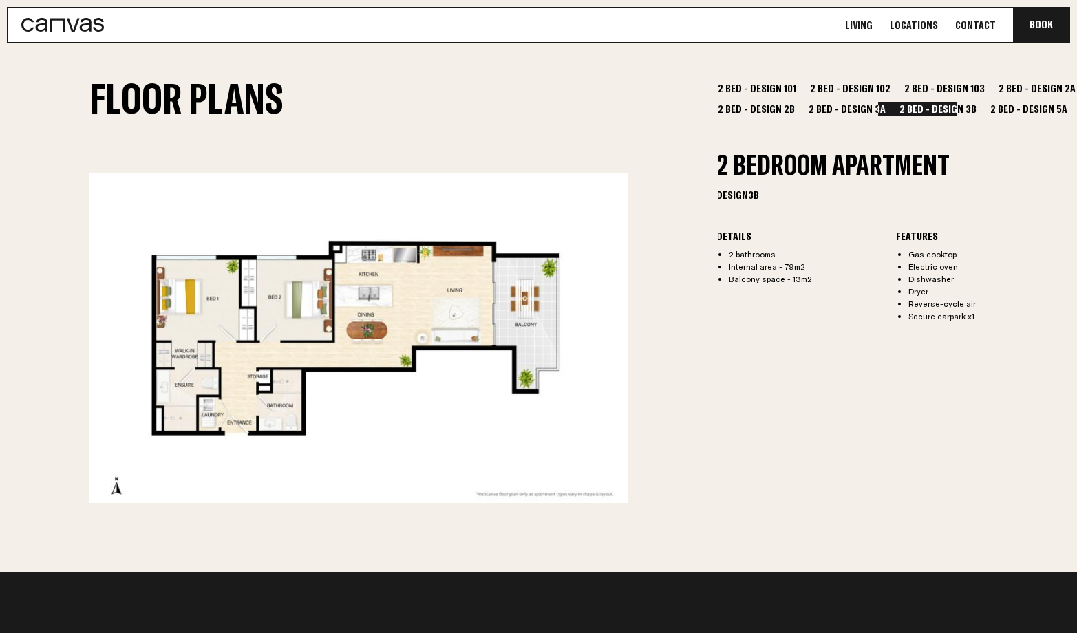
click at [827, 110] on button "2 Bed - Design 3A" at bounding box center [847, 109] width 84 height 14
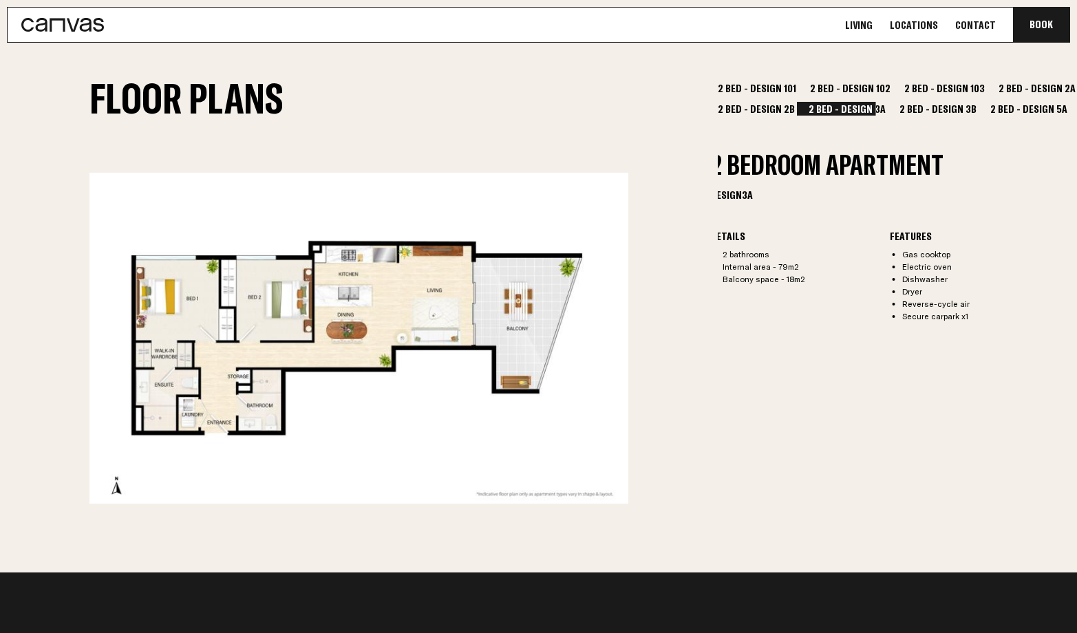
click at [758, 111] on button "2 Bed - Design 2B" at bounding box center [756, 109] width 84 height 14
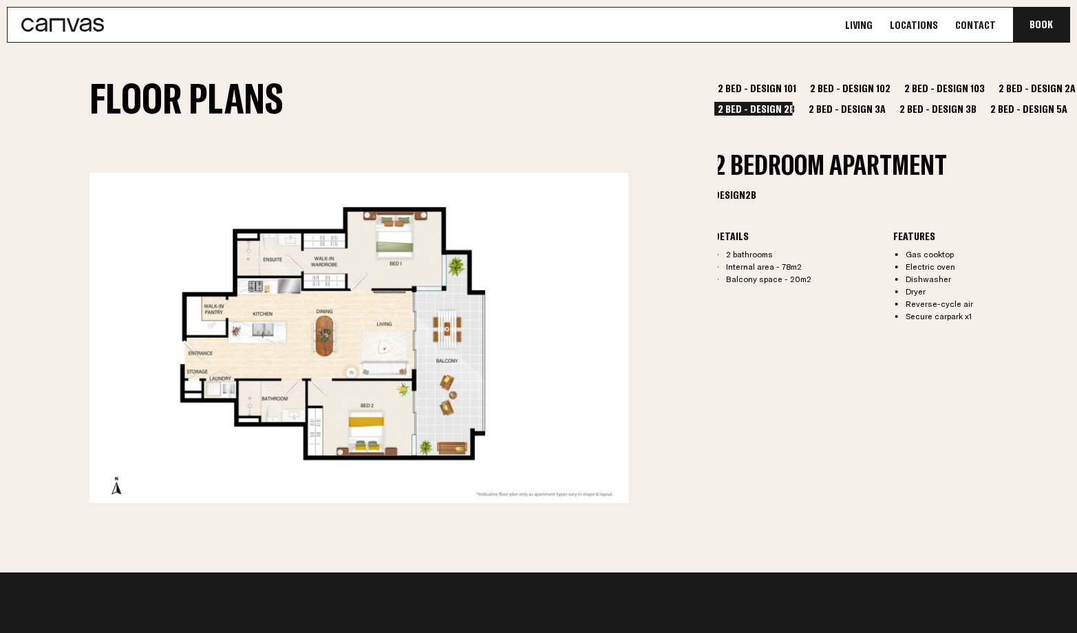
click at [855, 109] on button "2 Bed - Design 3A" at bounding box center [847, 109] width 84 height 14
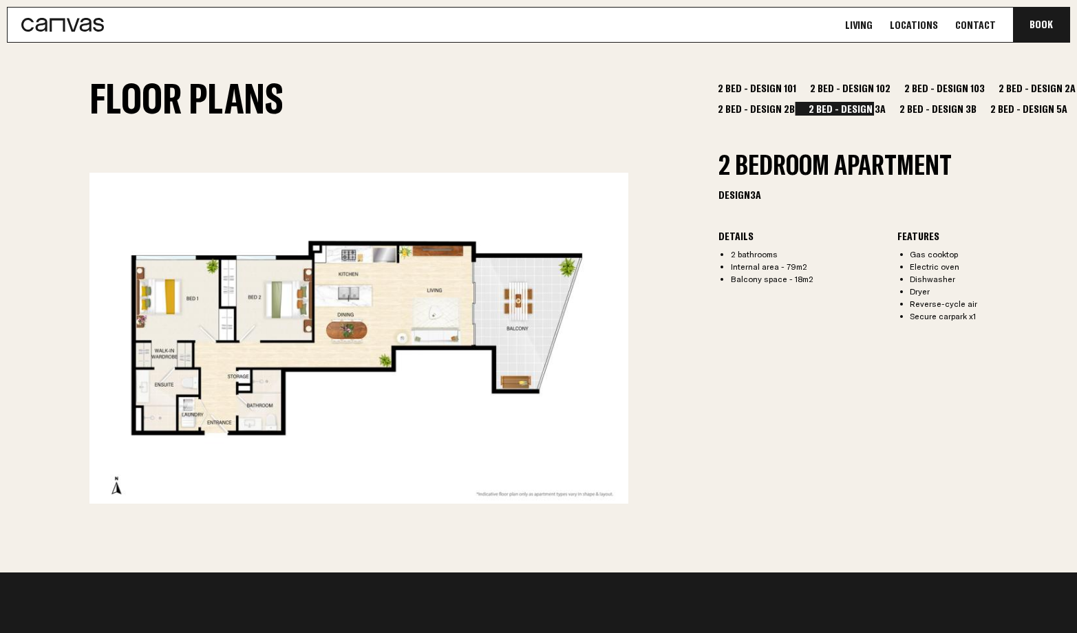
click at [896, 107] on button "2 Bed - Design 3B" at bounding box center [938, 109] width 84 height 14
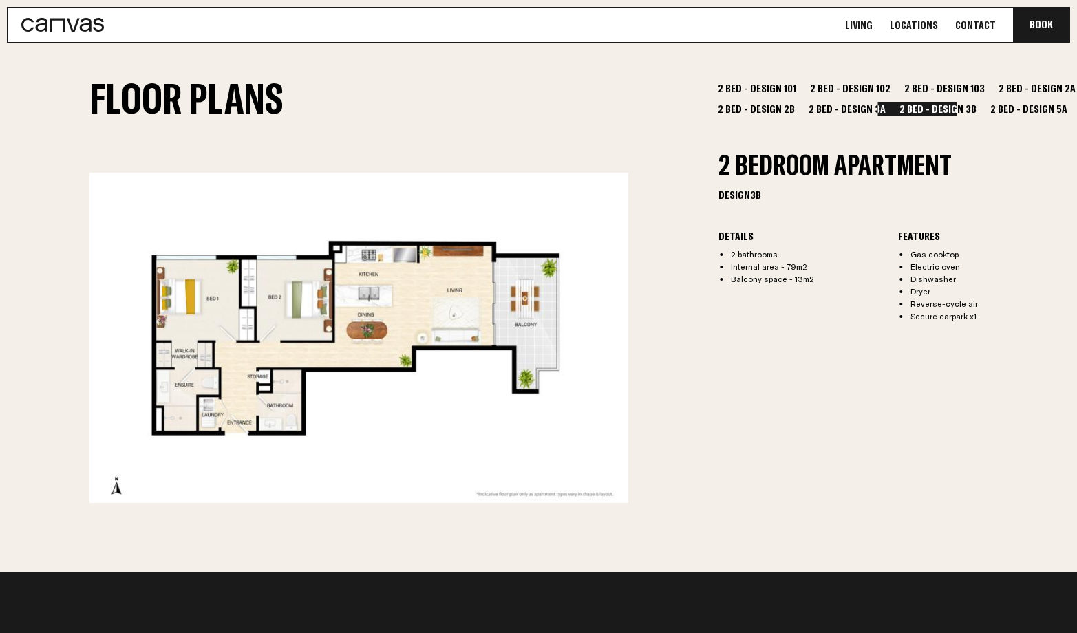
click at [1002, 112] on button "2 Bed - Design 5A" at bounding box center [1029, 109] width 84 height 14
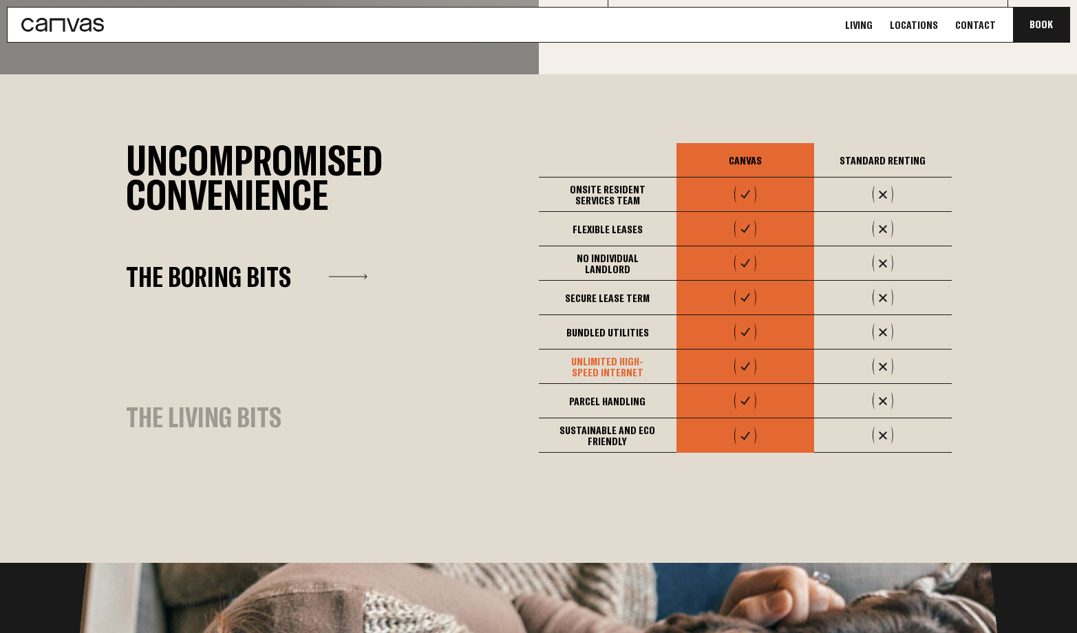
scroll to position [931, 0]
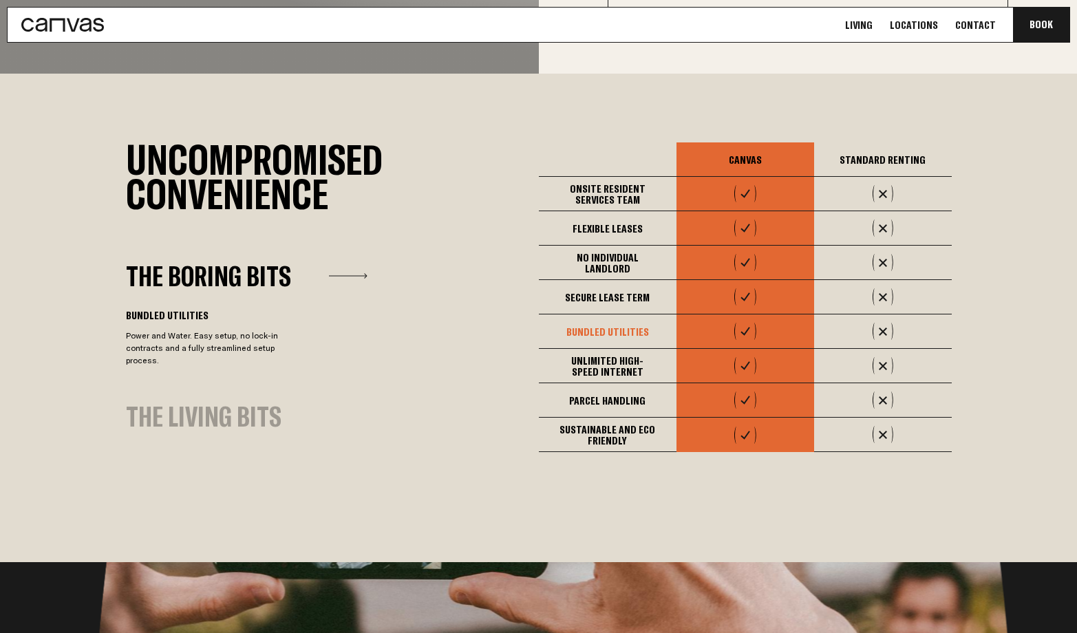
click at [601, 327] on div "Bundled Utilities" at bounding box center [608, 331] width 138 height 34
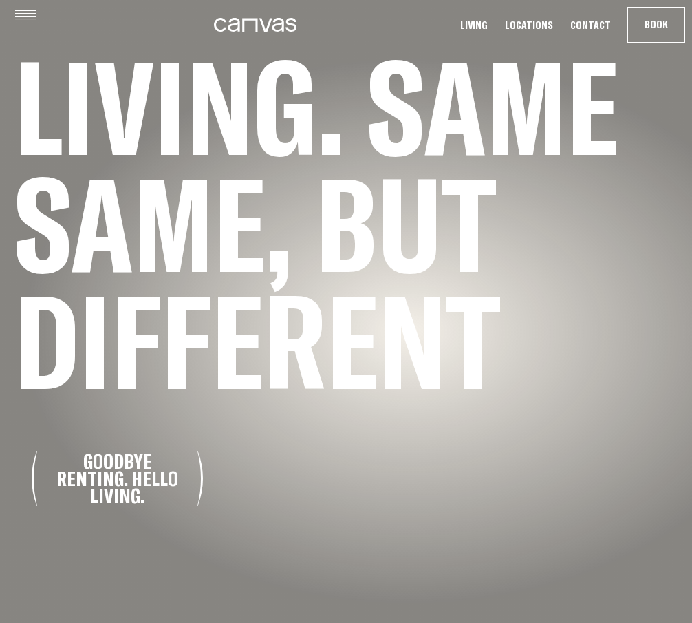
scroll to position [0, 0]
